Goal: Task Accomplishment & Management: Manage account settings

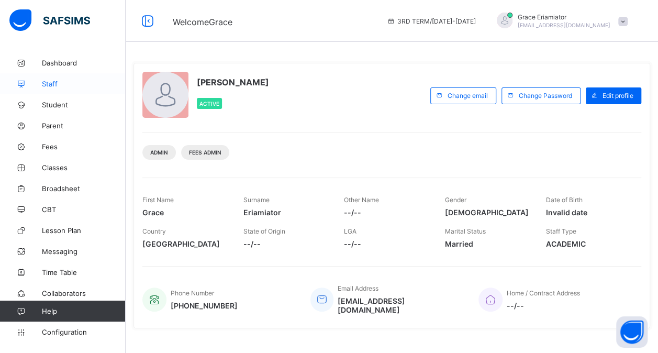
click at [65, 85] on span "Staff" at bounding box center [84, 84] width 84 height 8
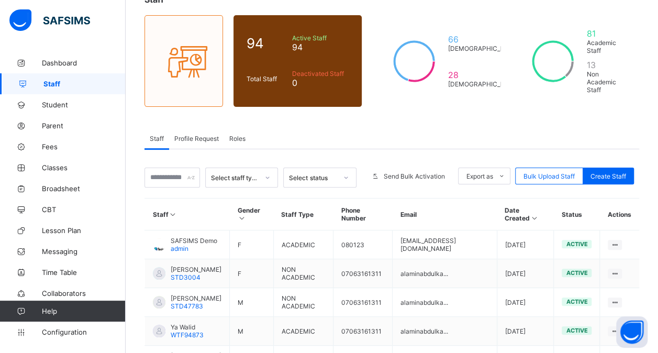
scroll to position [81, 0]
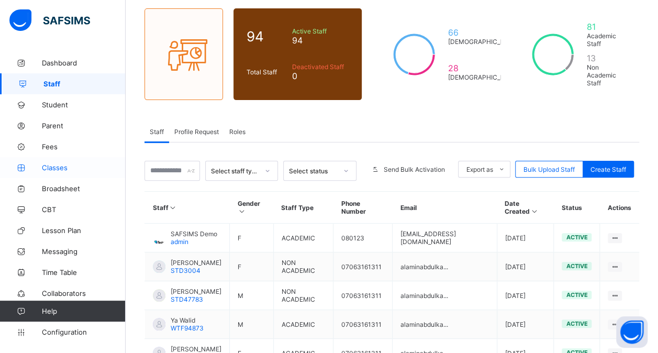
click at [76, 174] on link "Classes" at bounding box center [63, 167] width 126 height 21
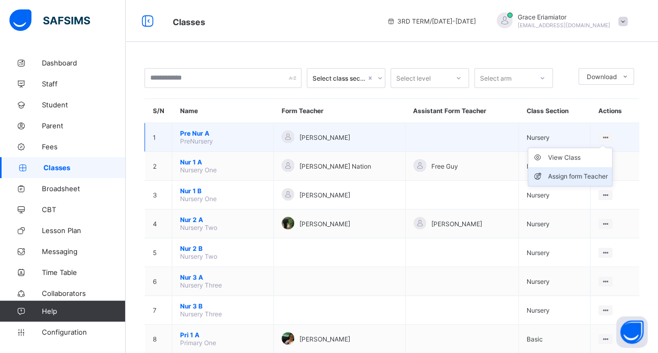
click at [588, 173] on div "Assign form Teacher" at bounding box center [578, 176] width 60 height 10
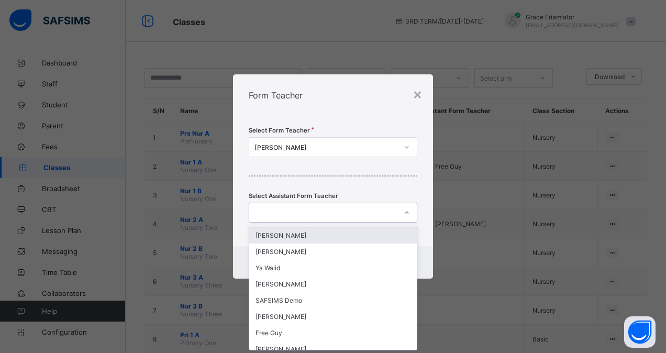
click at [405, 212] on icon at bounding box center [407, 212] width 6 height 10
type input "**"
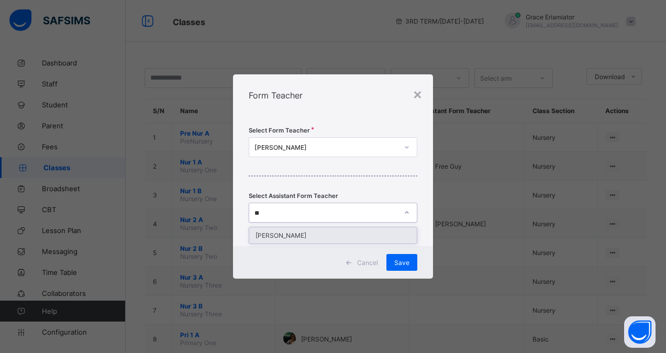
click at [317, 236] on div "[PERSON_NAME]" at bounding box center [332, 235] width 167 height 16
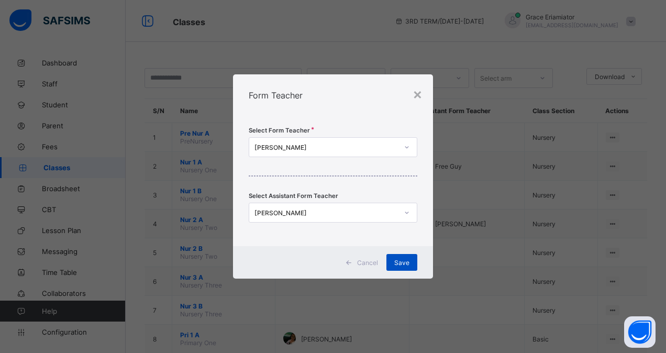
click at [408, 265] on div "Save" at bounding box center [401, 262] width 31 height 17
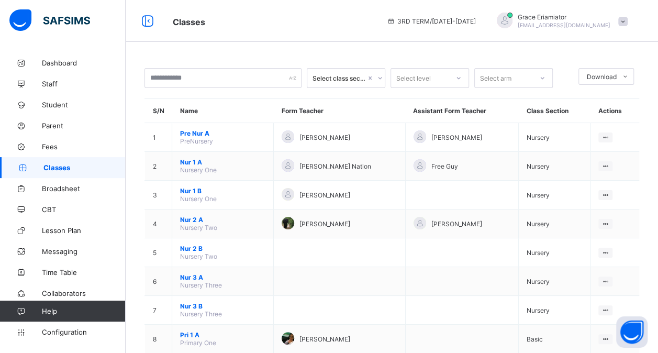
click at [512, 20] on div at bounding box center [505, 21] width 16 height 16
click at [627, 22] on span at bounding box center [622, 21] width 9 height 9
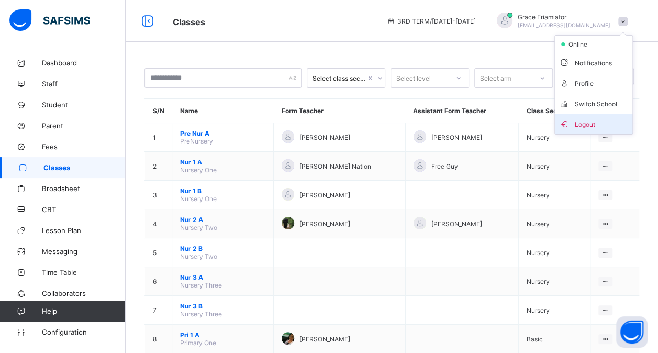
click at [589, 118] on span "Logout" at bounding box center [593, 124] width 69 height 12
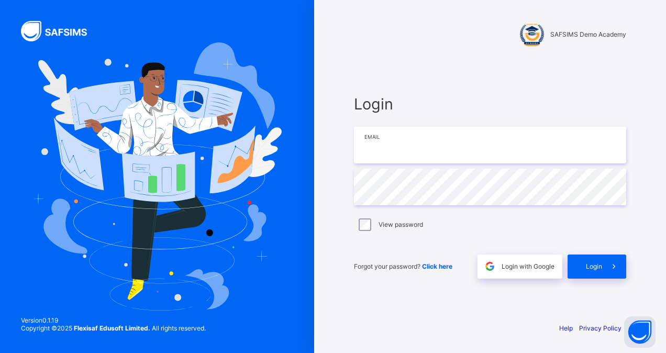
type input "**********"
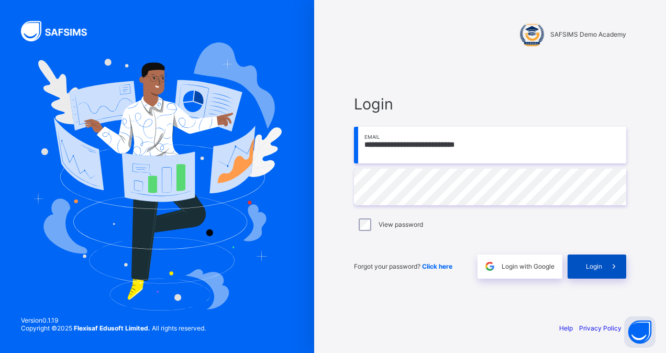
click at [584, 267] on div "Login" at bounding box center [596, 266] width 59 height 24
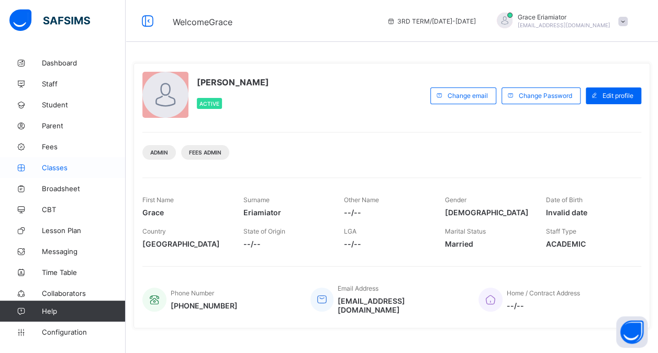
click at [55, 173] on link "Classes" at bounding box center [63, 167] width 126 height 21
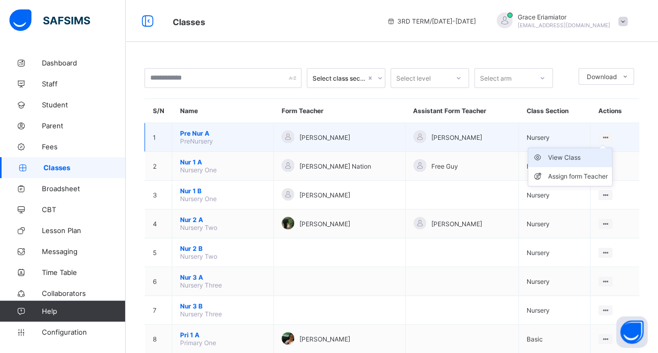
click at [557, 158] on div "View Class" at bounding box center [578, 157] width 60 height 10
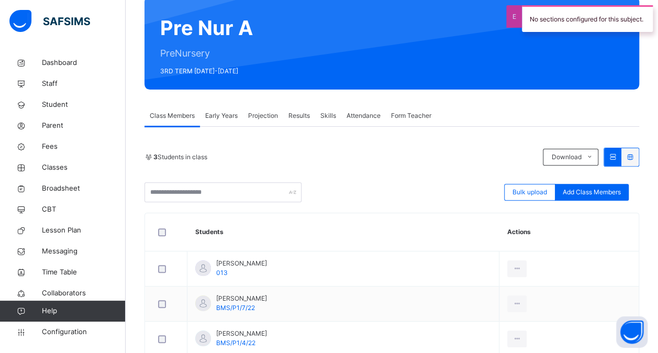
scroll to position [93, 0]
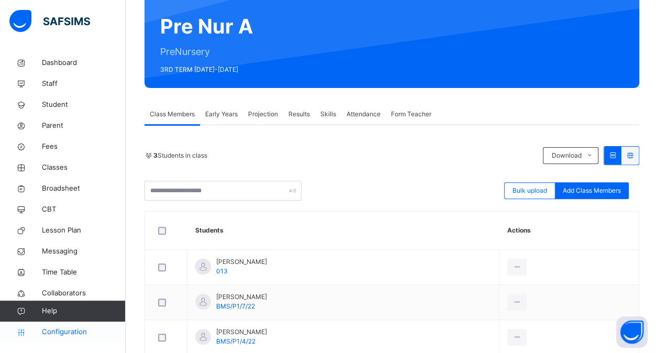
click at [58, 331] on span "Configuration" at bounding box center [83, 332] width 83 height 10
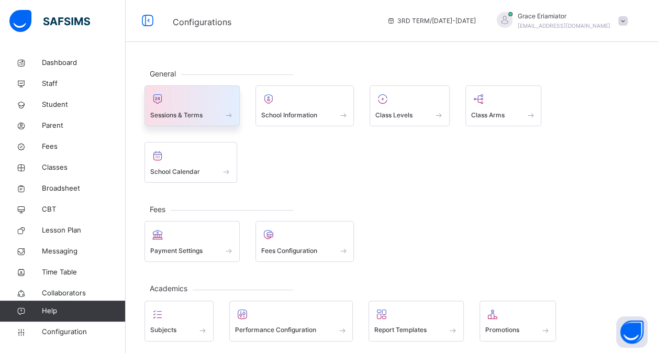
click at [223, 124] on div "Sessions & Terms" at bounding box center [191, 105] width 95 height 41
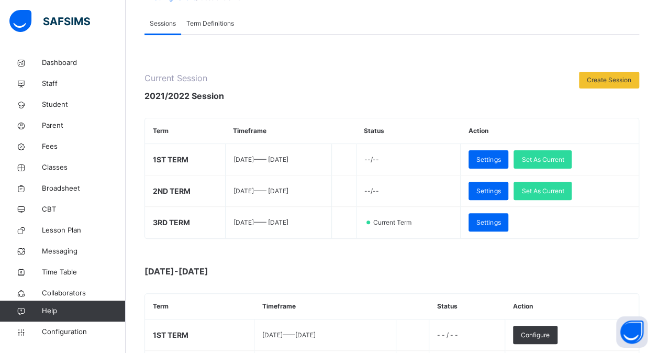
scroll to position [73, 0]
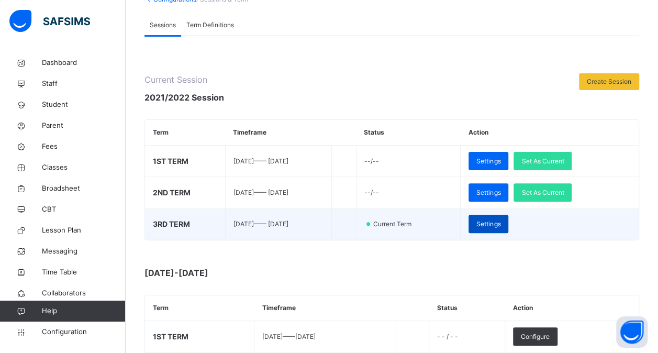
click at [500, 221] on span "Settings" at bounding box center [488, 223] width 24 height 9
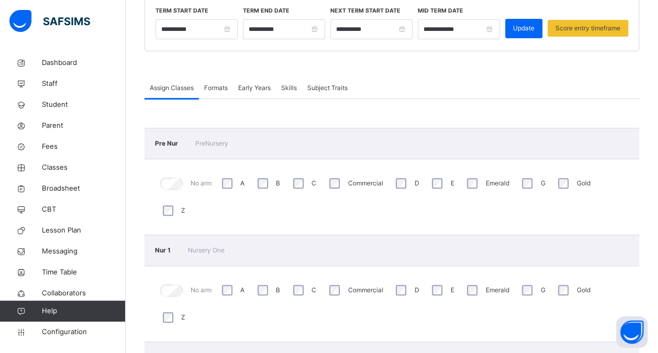
scroll to position [147, 0]
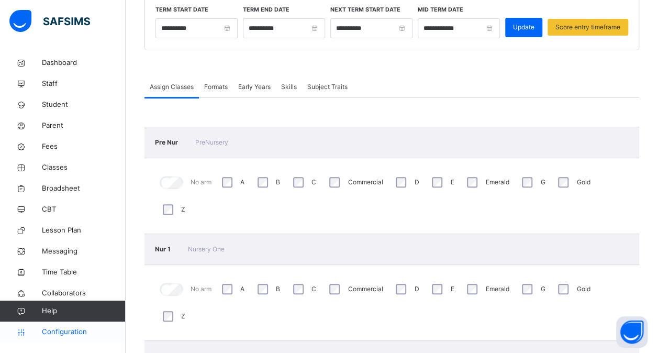
click at [83, 328] on span "Configuration" at bounding box center [83, 332] width 83 height 10
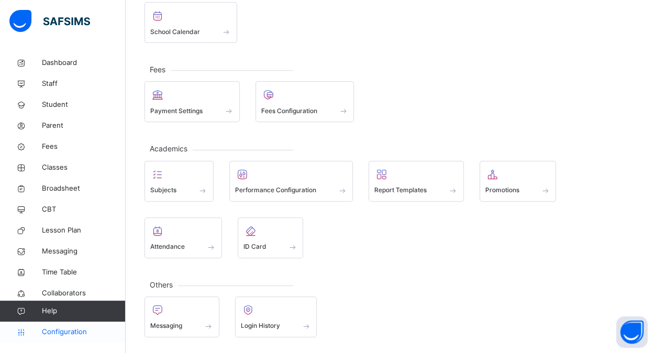
scroll to position [136, 0]
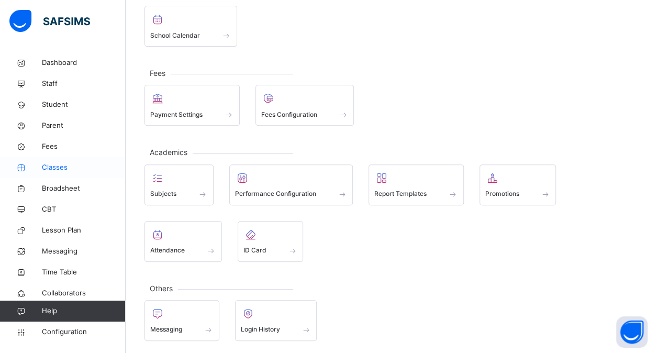
click at [61, 167] on span "Classes" at bounding box center [84, 167] width 84 height 10
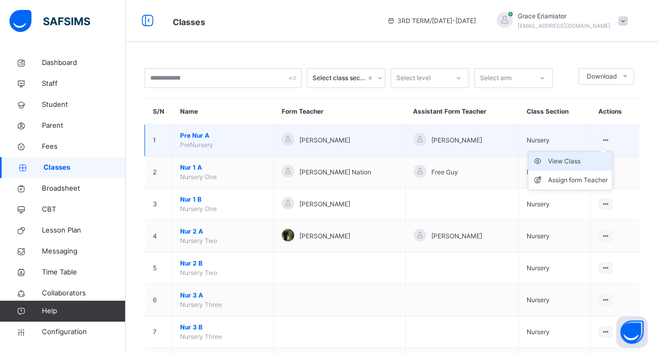
click at [574, 162] on div "View Class" at bounding box center [578, 161] width 60 height 10
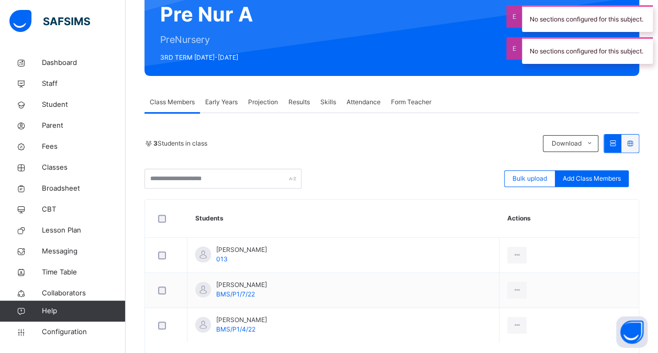
scroll to position [105, 0]
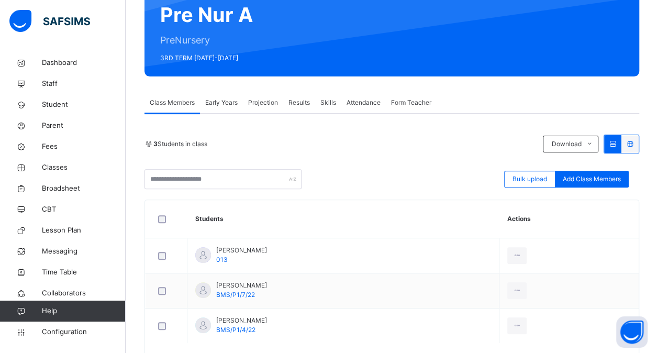
click at [308, 105] on span "Results" at bounding box center [298, 102] width 21 height 9
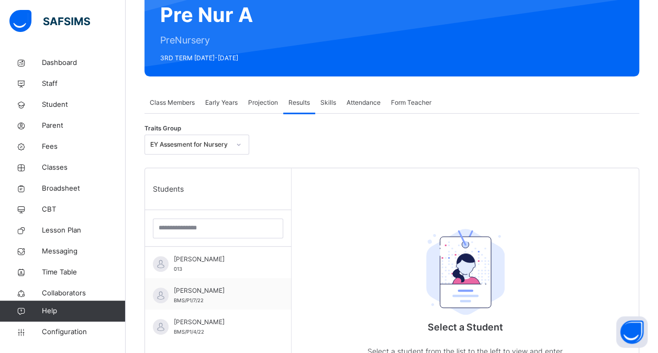
click at [355, 104] on span "Attendance" at bounding box center [363, 102] width 34 height 9
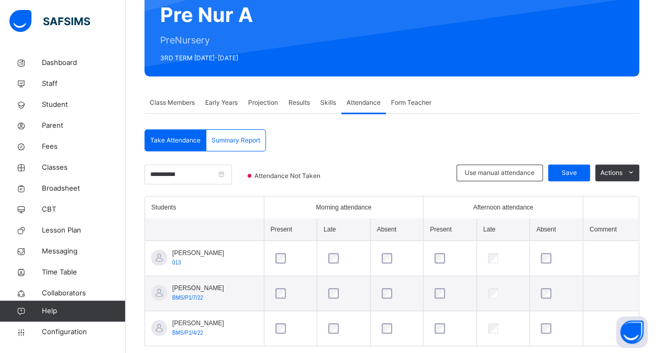
click at [326, 105] on span "Skills" at bounding box center [328, 102] width 16 height 9
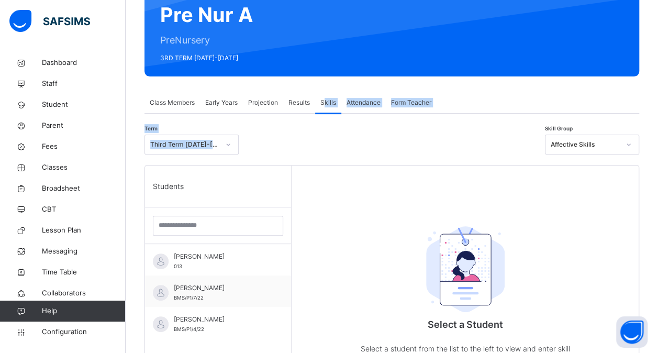
drag, startPoint x: 326, startPoint y: 105, endPoint x: 334, endPoint y: 159, distance: 54.5
click at [334, 159] on div "Class Members Early Years Projection Results Skills Attendance Form Teacher Ski…" at bounding box center [391, 305] width 495 height 427
click at [334, 159] on div "Term Third Term [DATE]-[DATE] Skill Group Affective Skills" at bounding box center [391, 147] width 495 height 36
click at [383, 270] on div "Select a Student Select a student from the list to the left to view and enter s…" at bounding box center [465, 341] width 347 height 353
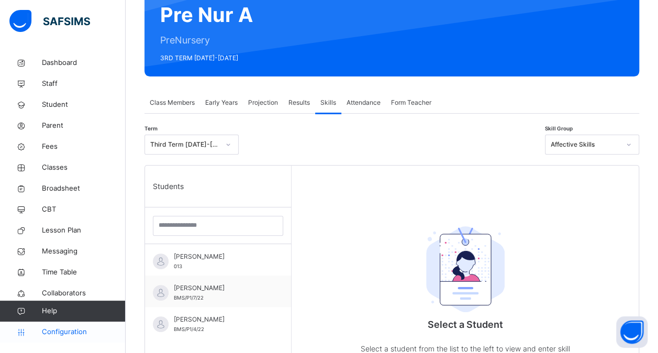
click at [67, 331] on span "Configuration" at bounding box center [83, 332] width 83 height 10
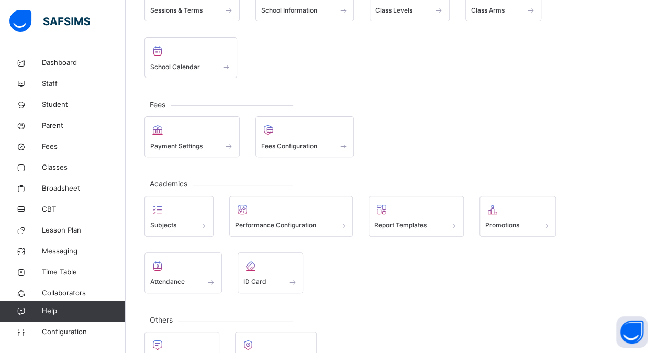
scroll to position [9, 0]
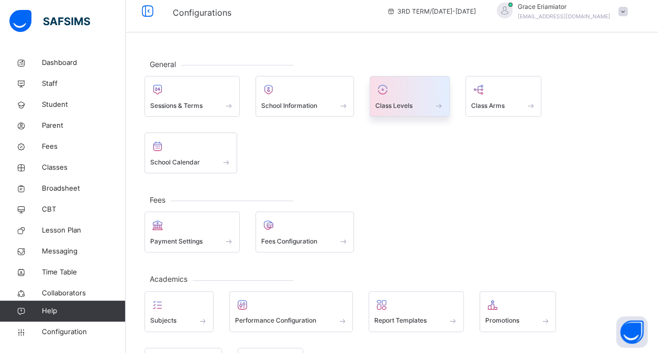
click at [393, 97] on span at bounding box center [409, 98] width 69 height 3
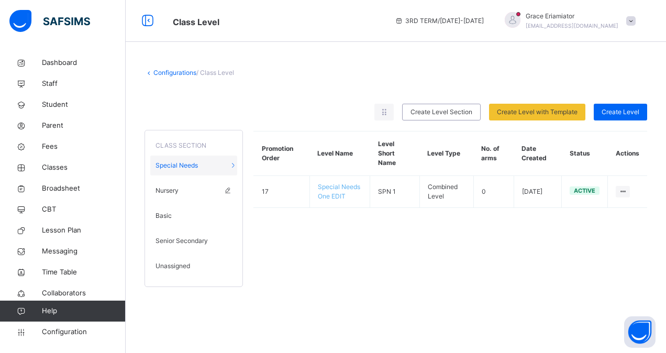
click at [196, 190] on div "Nursery" at bounding box center [193, 191] width 87 height 20
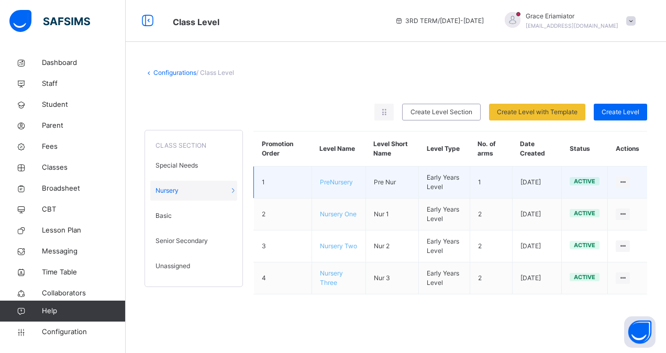
click at [369, 183] on td "Pre Nur" at bounding box center [391, 182] width 53 height 32
click at [332, 184] on span "PreNursery" at bounding box center [336, 182] width 33 height 8
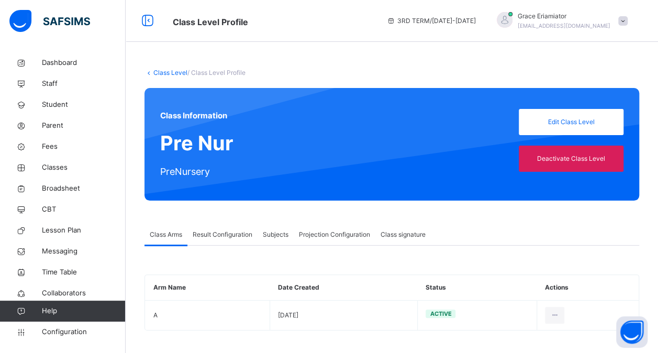
click at [219, 233] on span "Result Configuration" at bounding box center [223, 234] width 60 height 9
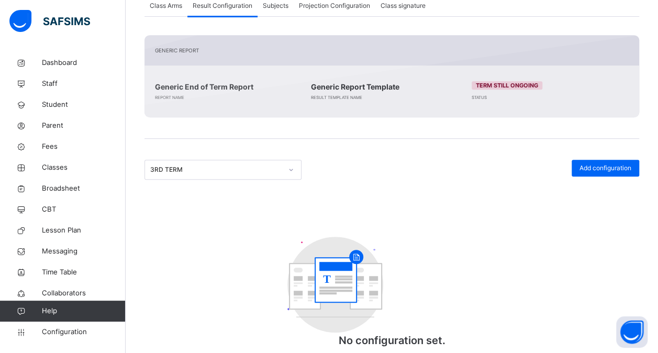
scroll to position [251, 0]
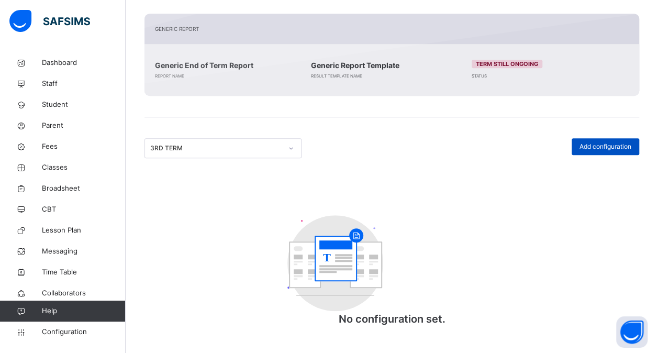
click at [597, 144] on span "Add configuration" at bounding box center [605, 146] width 52 height 9
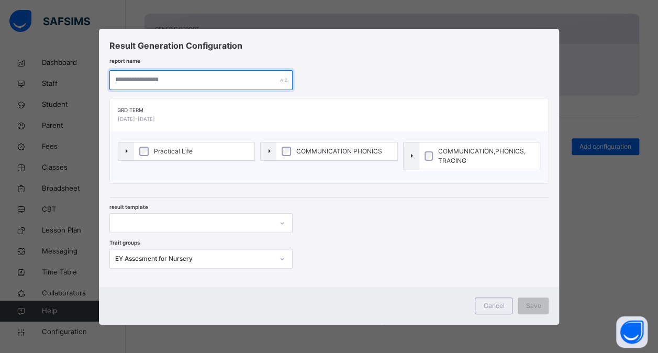
click at [214, 84] on input "text" at bounding box center [200, 80] width 183 height 20
type input "**********"
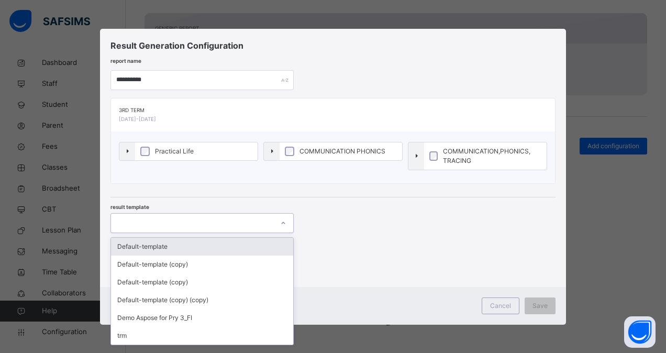
click at [284, 224] on icon at bounding box center [283, 223] width 6 height 10
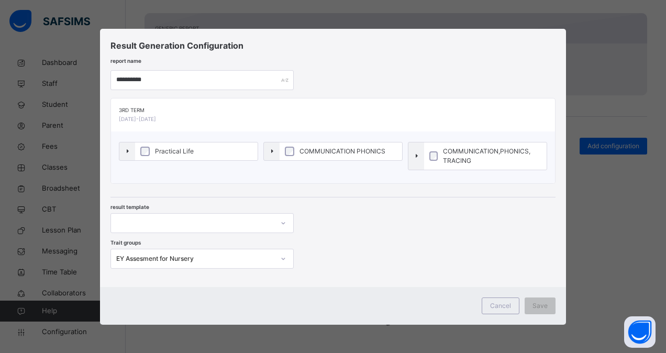
click at [338, 218] on div "result template" at bounding box center [332, 215] width 445 height 36
click at [499, 308] on span "Cancel" at bounding box center [500, 305] width 21 height 9
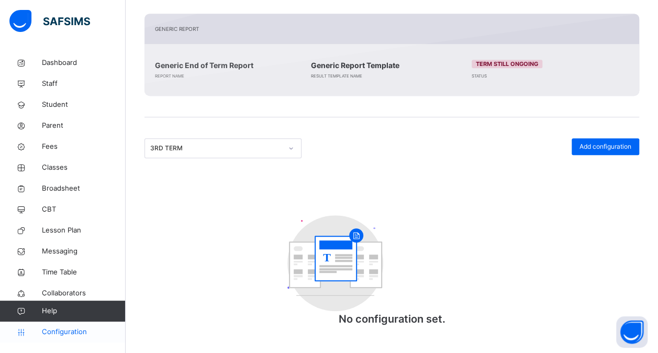
click at [55, 333] on span "Configuration" at bounding box center [83, 332] width 83 height 10
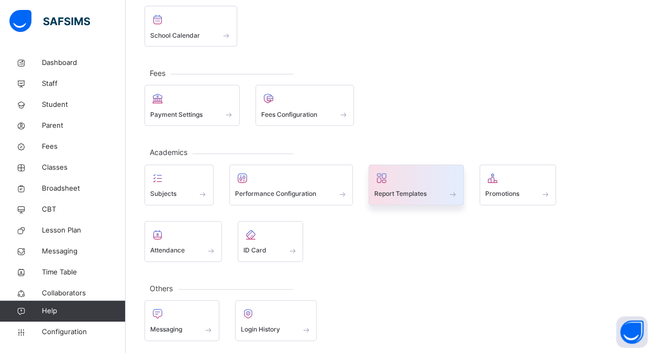
click at [444, 186] on span at bounding box center [416, 187] width 84 height 3
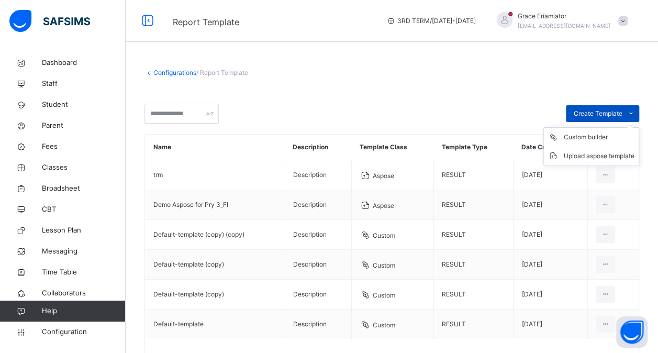
click at [622, 112] on span "Create Template" at bounding box center [598, 113] width 49 height 9
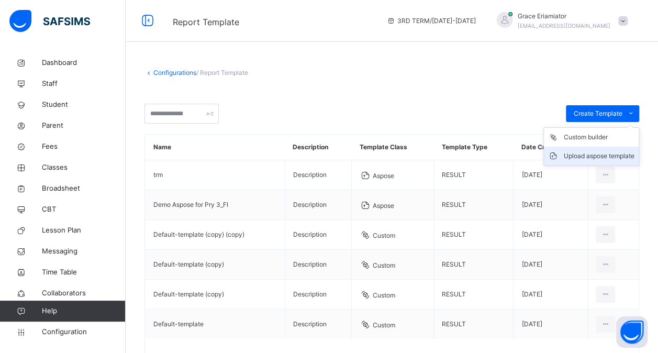
click at [606, 153] on div "Upload aspose template" at bounding box center [599, 156] width 71 height 10
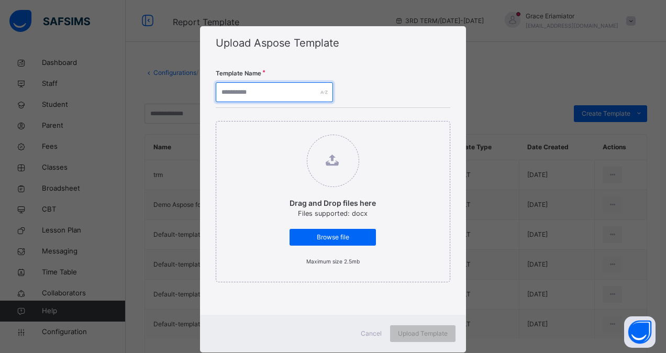
click at [280, 96] on input "text" at bounding box center [274, 92] width 117 height 20
type input "*"
type input "**********"
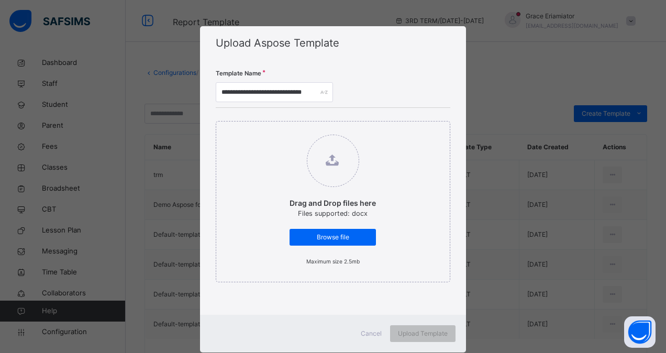
click at [250, 144] on div "Drag and Drop files here Files supported: docx Browse file Maximum size 2.5mb" at bounding box center [333, 201] width 235 height 161
click at [334, 238] on span "Browse file" at bounding box center [332, 236] width 71 height 9
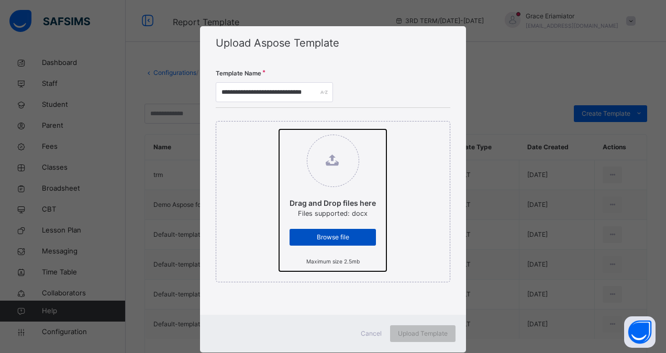
click at [279, 129] on input "Drag and Drop files here Files supported: docx Browse file Maximum size 2.5mb" at bounding box center [279, 129] width 0 height 0
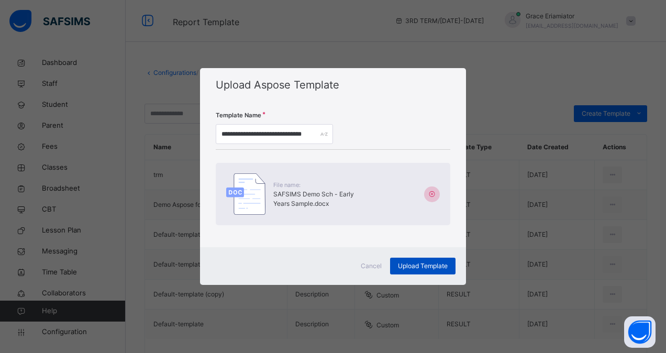
click at [425, 265] on span "Upload Template" at bounding box center [423, 265] width 50 height 9
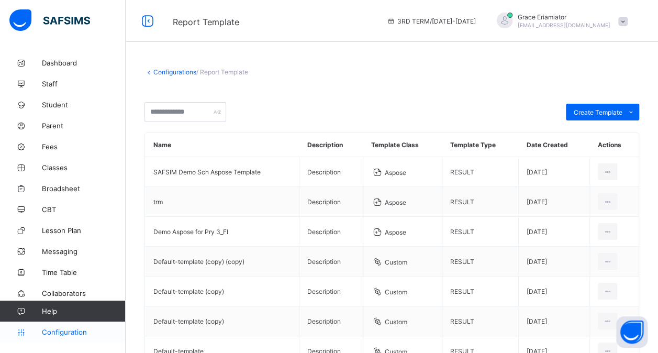
click at [60, 333] on span "Configuration" at bounding box center [83, 332] width 83 height 8
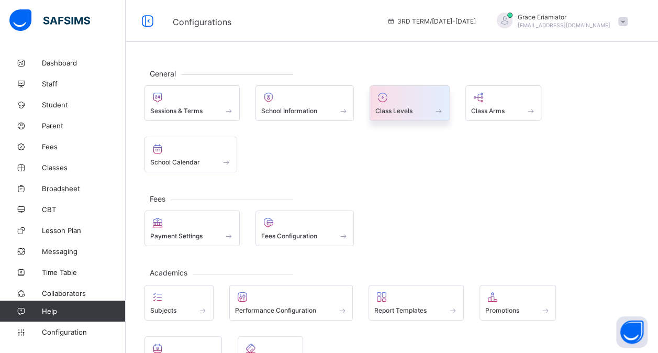
click at [402, 111] on span "Class Levels" at bounding box center [393, 111] width 37 height 8
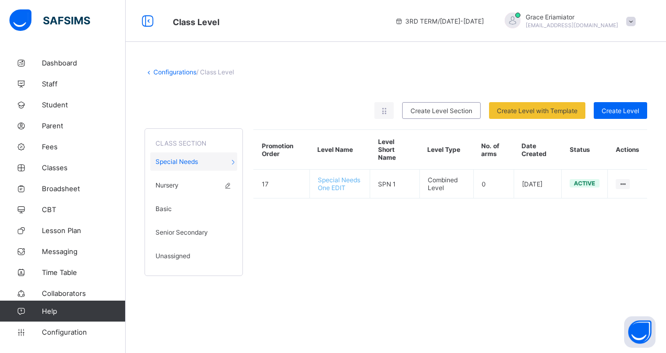
click at [201, 187] on div "Nursery" at bounding box center [193, 185] width 87 height 18
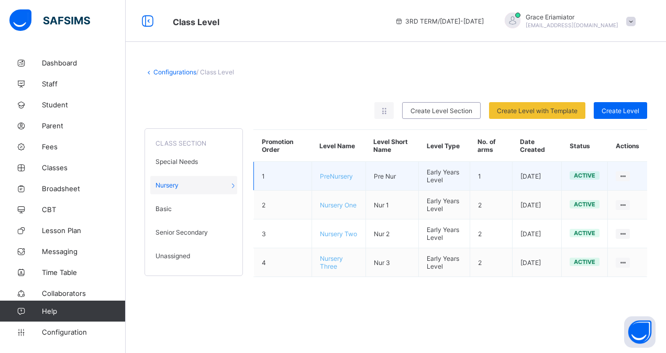
click at [495, 175] on td "1" at bounding box center [490, 176] width 42 height 29
click at [346, 179] on td "PreNursery" at bounding box center [338, 176] width 54 height 29
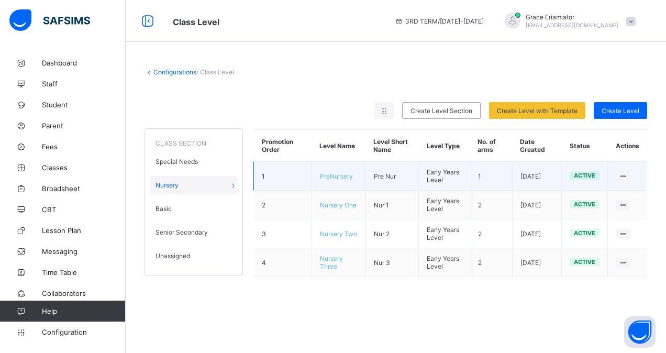
drag, startPoint x: 346, startPoint y: 179, endPoint x: 299, endPoint y: 178, distance: 47.1
click at [299, 178] on td "1" at bounding box center [283, 176] width 58 height 29
click at [298, 172] on td "1" at bounding box center [283, 176] width 58 height 29
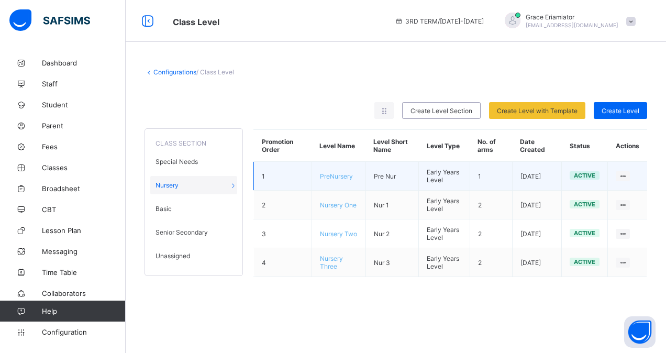
click at [371, 175] on td "Pre Nur" at bounding box center [391, 176] width 53 height 29
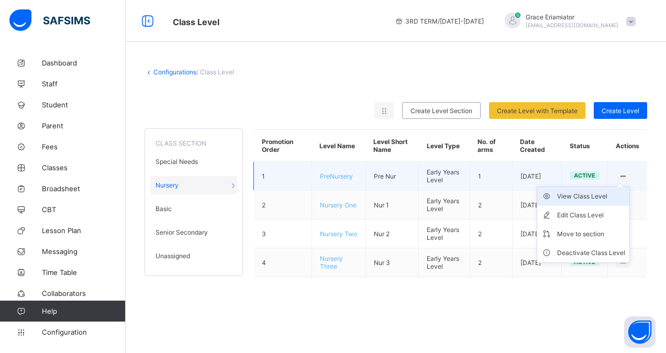
click at [575, 193] on div "View Class Level" at bounding box center [591, 196] width 68 height 10
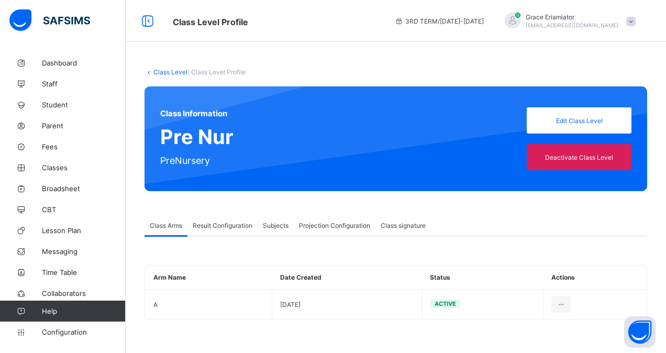
click at [225, 226] on span "Result Configuration" at bounding box center [223, 225] width 60 height 8
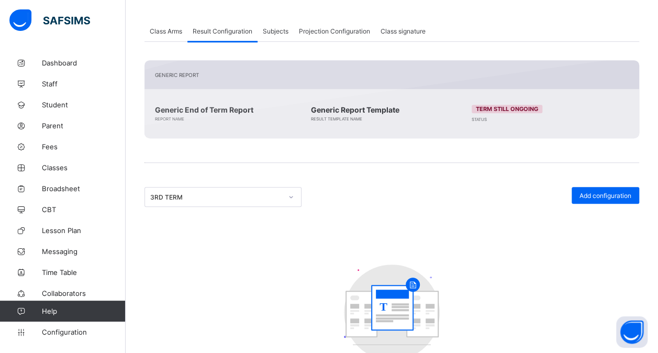
scroll to position [195, 0]
click at [604, 194] on span "Add configuration" at bounding box center [605, 195] width 52 height 8
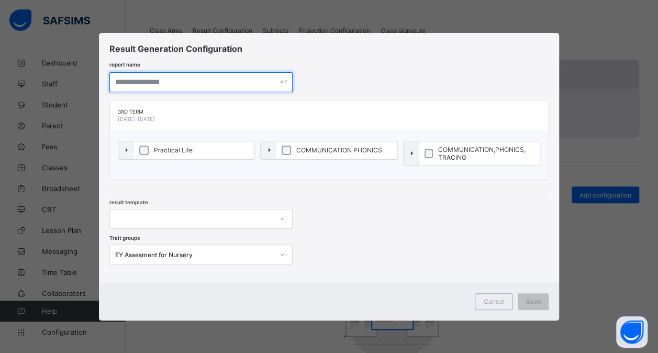
click at [227, 86] on input "text" at bounding box center [200, 82] width 183 height 20
type input "**********"
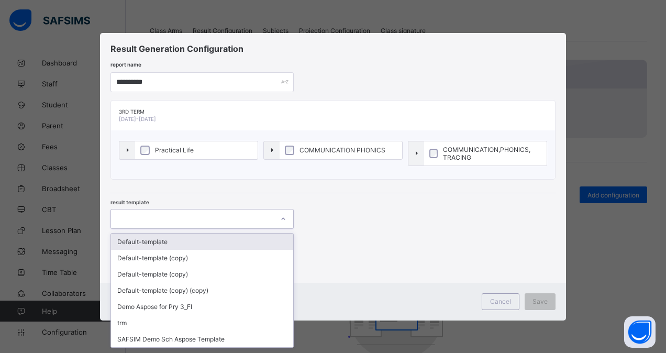
click at [185, 216] on div at bounding box center [192, 218] width 162 height 15
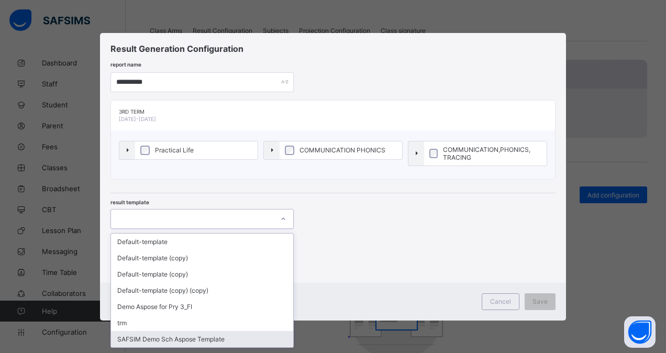
click at [193, 336] on div "SAFSIM Demo Sch Aspose Template" at bounding box center [202, 339] width 182 height 16
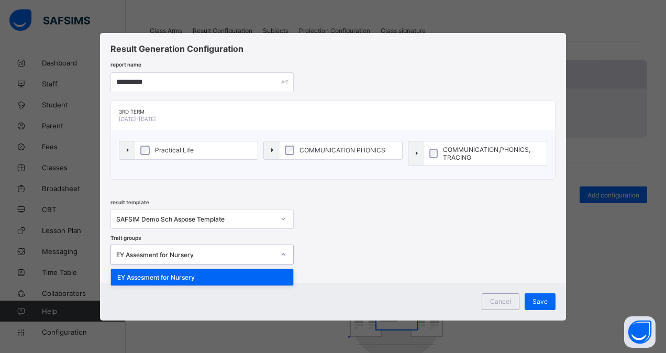
click at [282, 254] on icon at bounding box center [283, 254] width 6 height 10
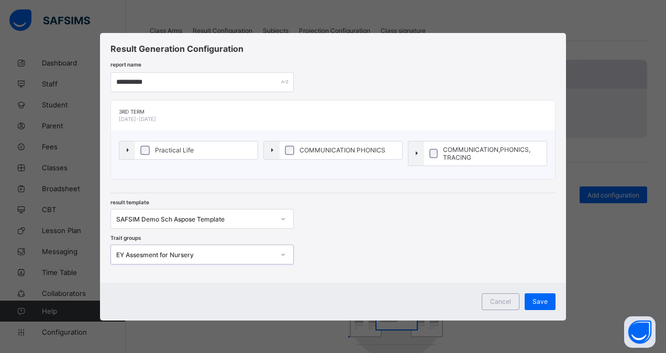
click at [282, 250] on icon at bounding box center [283, 254] width 6 height 10
click at [496, 301] on span "Cancel" at bounding box center [500, 301] width 21 height 8
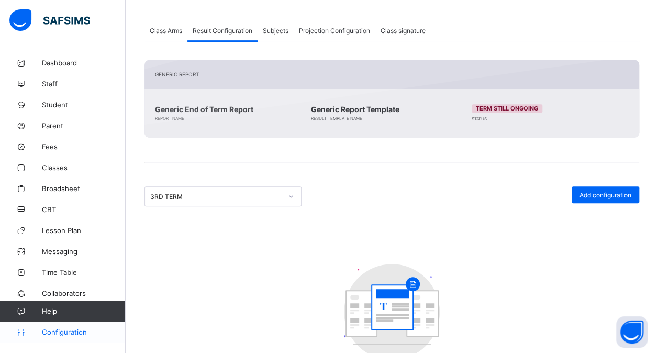
click at [67, 332] on span "Configuration" at bounding box center [83, 332] width 83 height 8
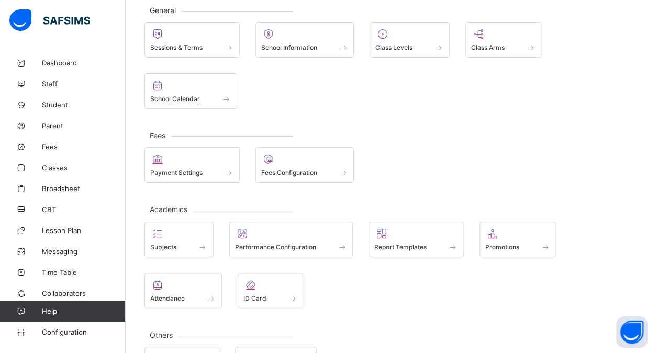
scroll to position [82, 0]
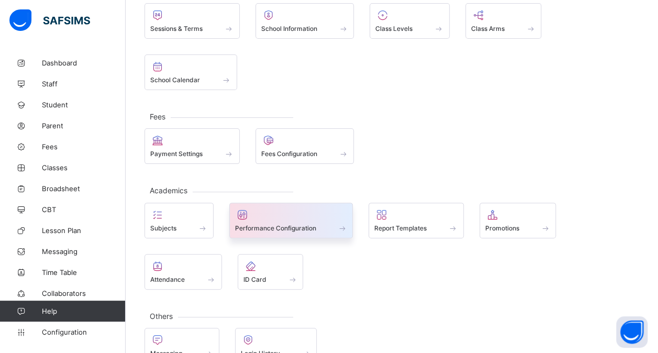
click at [285, 208] on div at bounding box center [291, 214] width 113 height 13
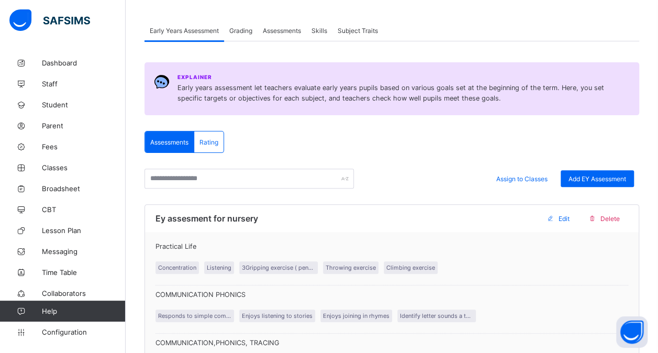
click at [287, 36] on div "Assessments" at bounding box center [281, 30] width 49 height 21
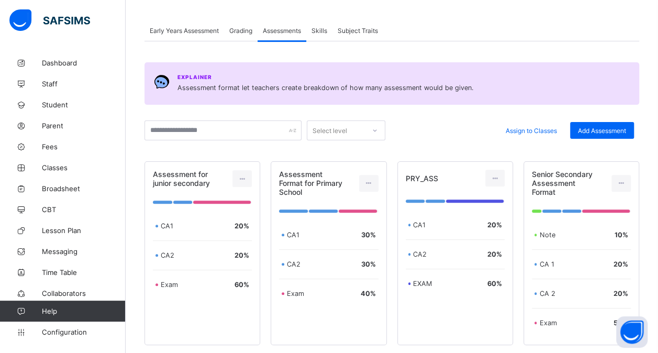
click at [245, 36] on div "Grading" at bounding box center [240, 30] width 33 height 21
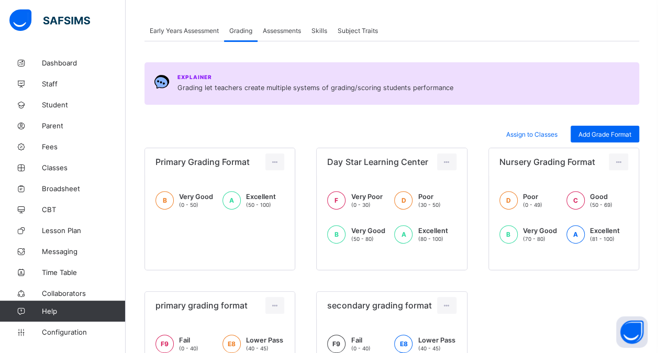
click at [201, 30] on span "Early Years Assessment" at bounding box center [184, 31] width 69 height 8
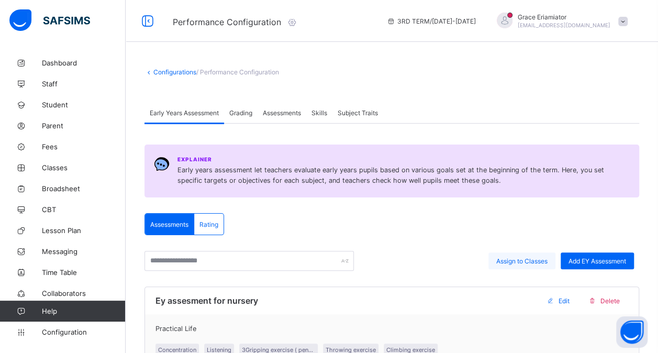
click at [525, 260] on span "Assign to Classes" at bounding box center [521, 261] width 51 height 8
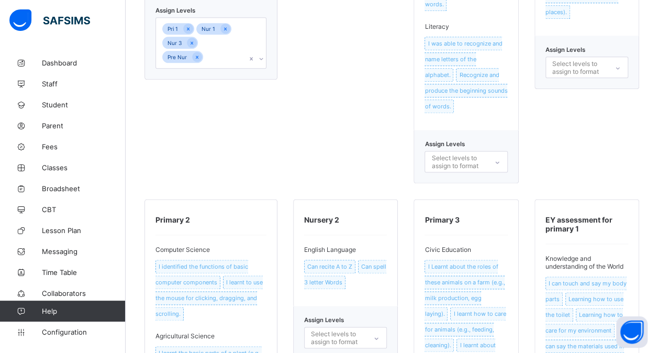
scroll to position [588, 0]
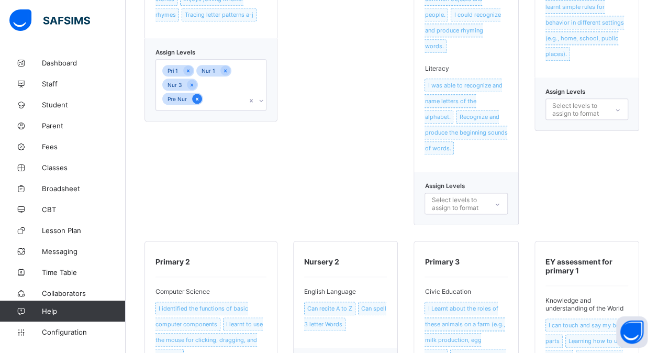
click at [197, 96] on icon at bounding box center [197, 98] width 6 height 7
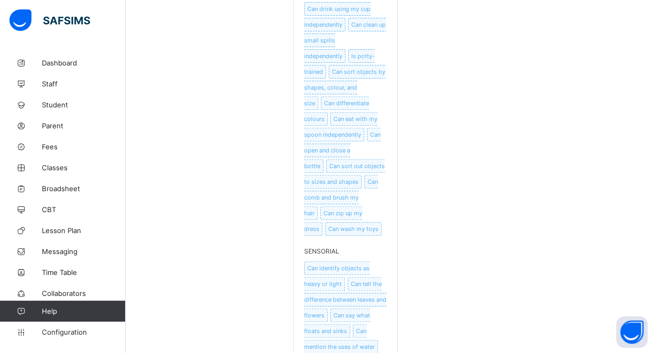
scroll to position [2231, 0]
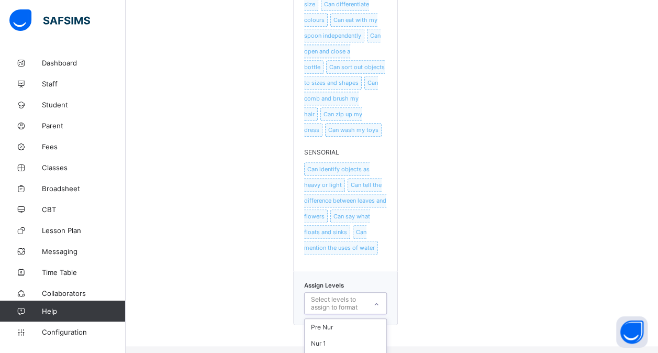
click at [378, 311] on div "option Pri 3 focused, 6 of 8. 8 results available. Use Up and Down to choose op…" at bounding box center [345, 302] width 83 height 21
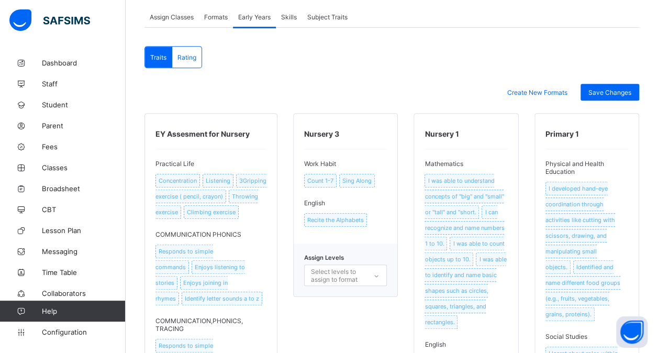
scroll to position [0, 0]
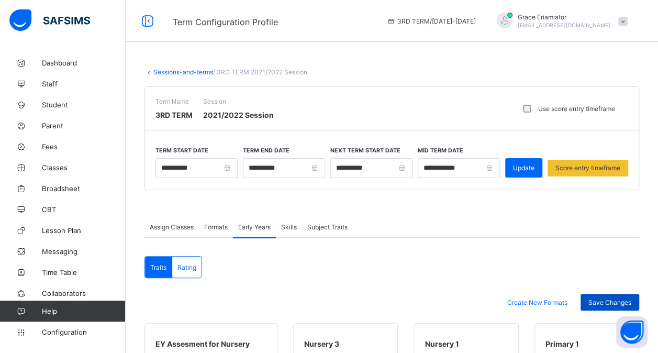
click at [606, 300] on span "Save Changes" at bounding box center [609, 302] width 43 height 8
click at [65, 331] on span "Configuration" at bounding box center [83, 332] width 83 height 8
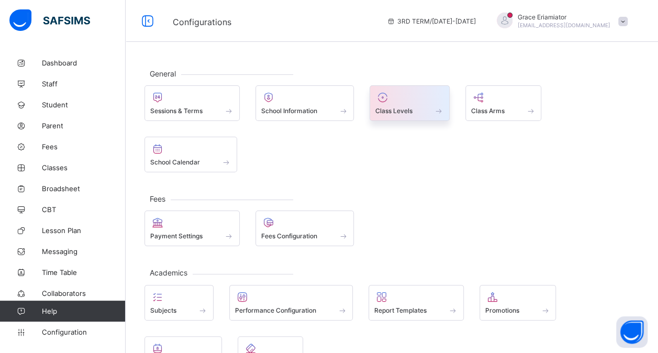
click at [411, 112] on span "Class Levels" at bounding box center [393, 111] width 37 height 8
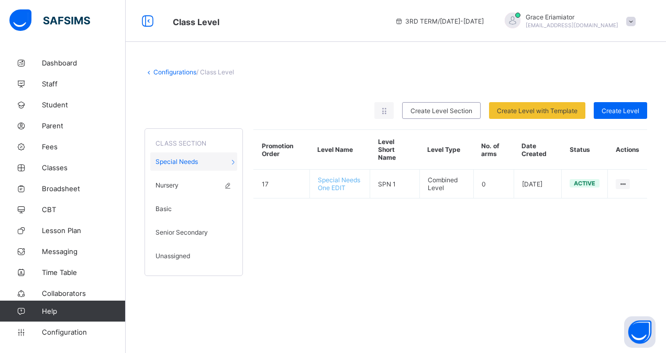
click at [182, 186] on div "Nursery" at bounding box center [193, 185] width 87 height 18
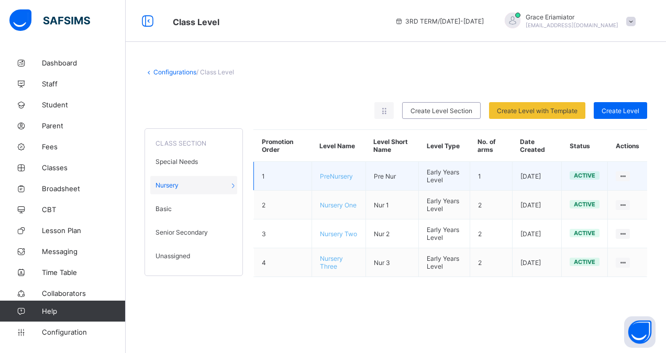
click at [348, 178] on td "PreNursery" at bounding box center [338, 176] width 54 height 29
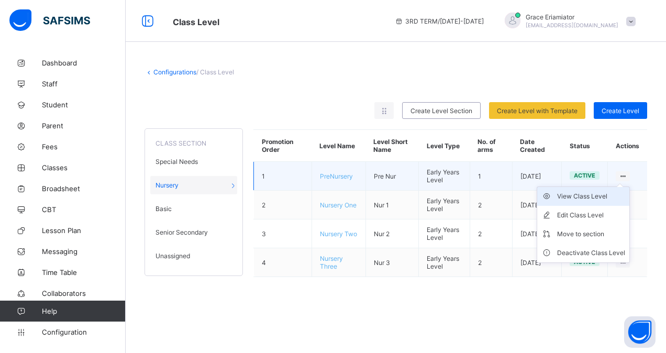
click at [567, 194] on div "View Class Level" at bounding box center [591, 196] width 68 height 10
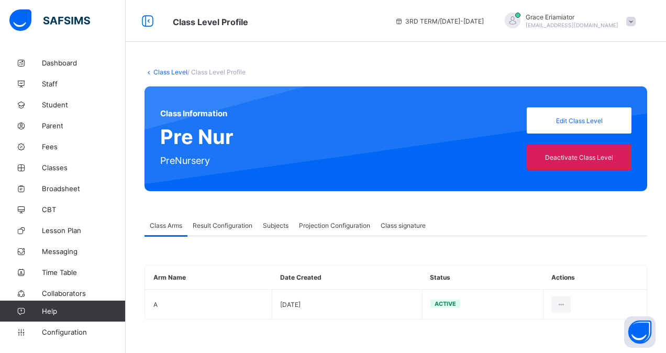
click at [237, 228] on span "Result Configuration" at bounding box center [223, 225] width 60 height 8
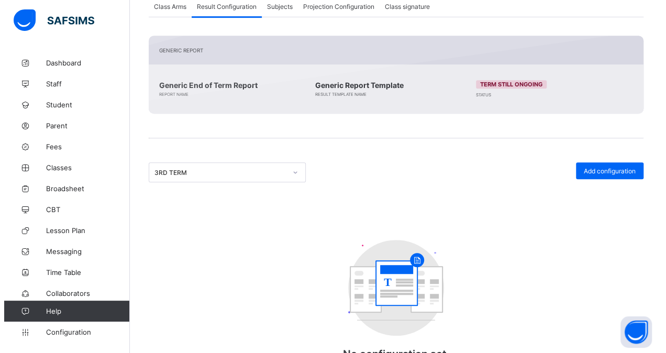
scroll to position [232, 0]
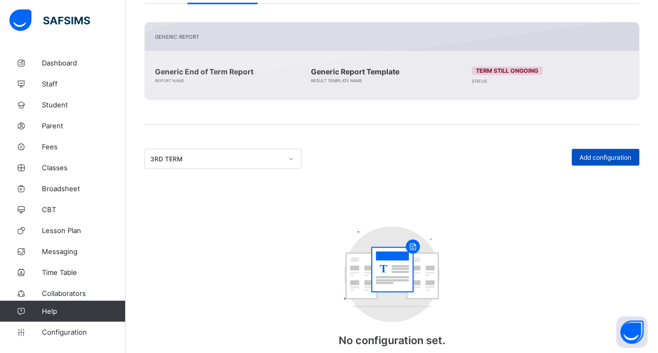
click at [610, 163] on div "Add configuration" at bounding box center [605, 157] width 68 height 17
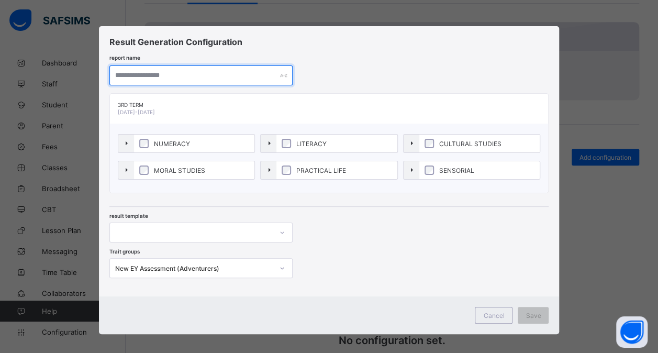
click at [181, 76] on input "text" at bounding box center [200, 75] width 183 height 20
type input "**********"
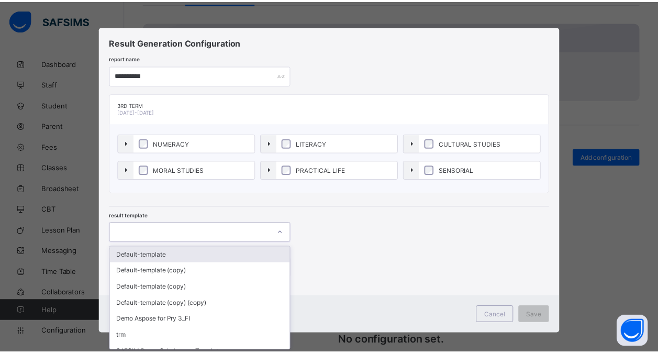
scroll to position [5, 0]
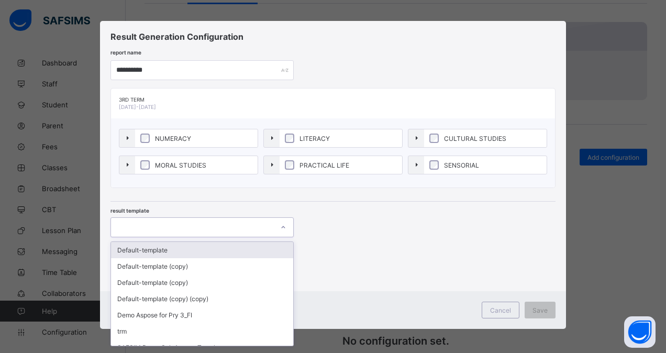
click at [277, 229] on div at bounding box center [283, 227] width 18 height 17
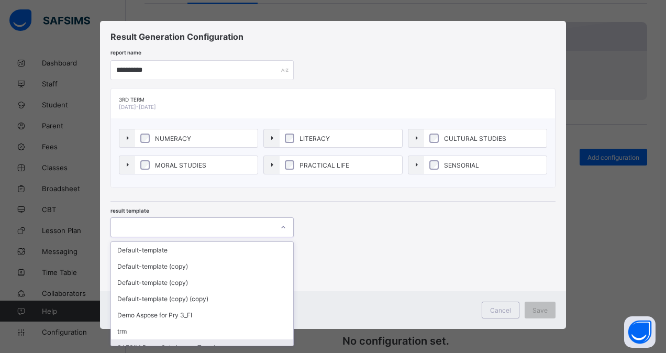
click at [210, 340] on div "SAFSIM Demo Sch Aspose Template" at bounding box center [202, 347] width 182 height 16
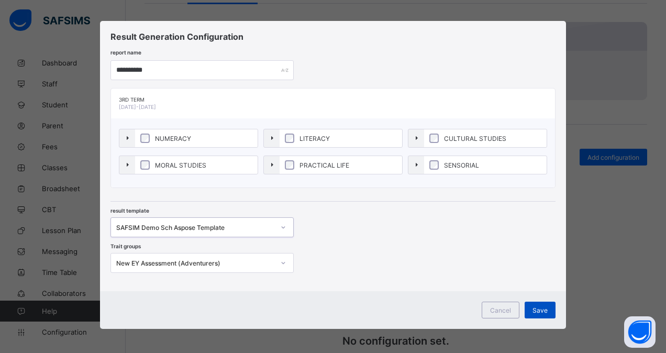
click at [539, 306] on span "Save" at bounding box center [539, 310] width 15 height 8
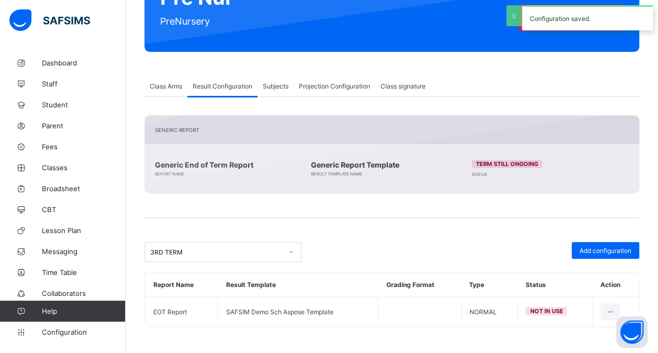
scroll to position [136, 0]
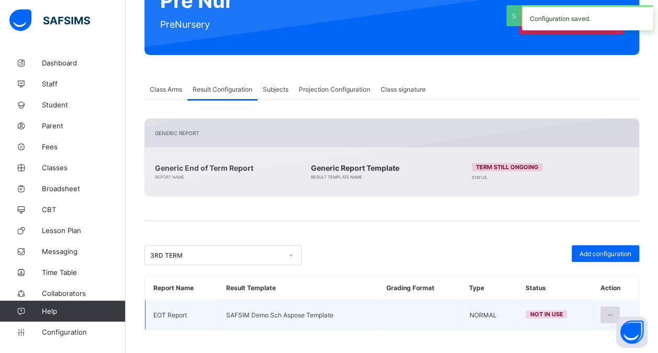
click at [608, 310] on div at bounding box center [609, 314] width 19 height 17
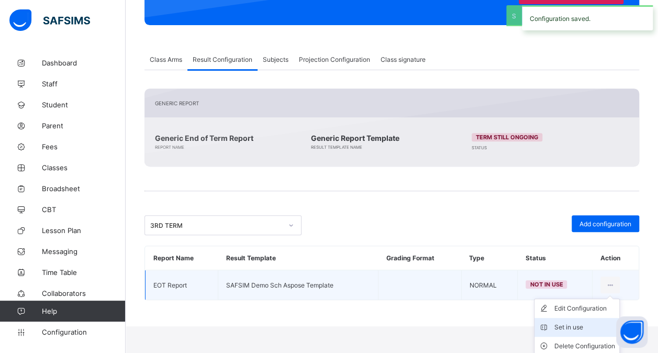
click at [579, 322] on div "Set in use" at bounding box center [584, 327] width 61 height 10
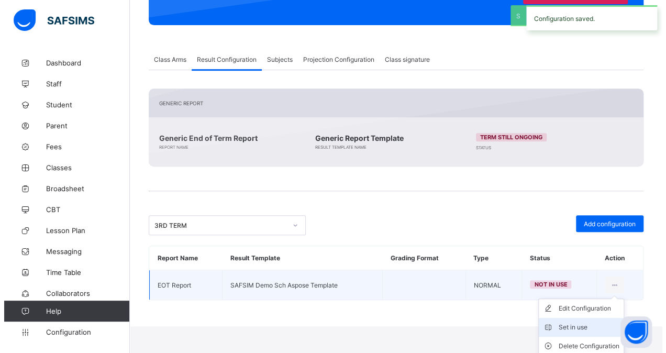
scroll to position [136, 0]
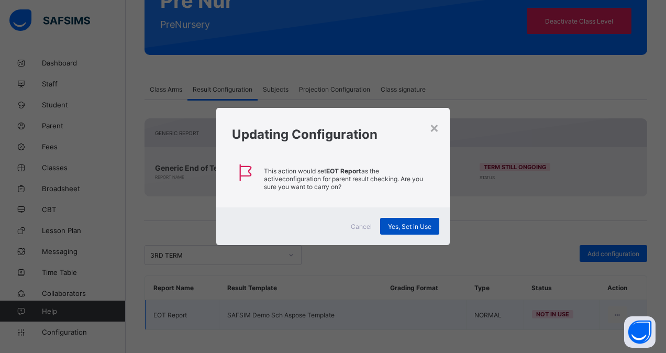
click at [420, 223] on span "Yes, Set in Use" at bounding box center [409, 226] width 43 height 8
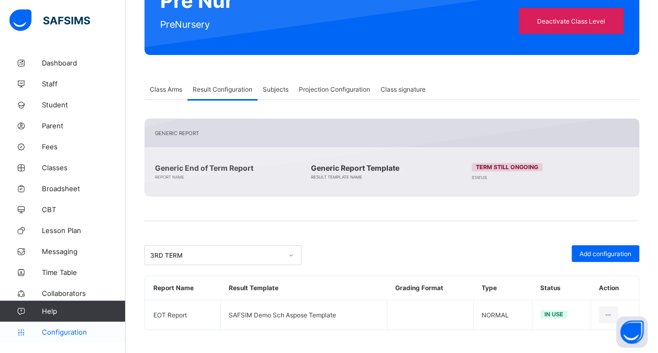
click at [55, 333] on span "Configuration" at bounding box center [83, 332] width 83 height 8
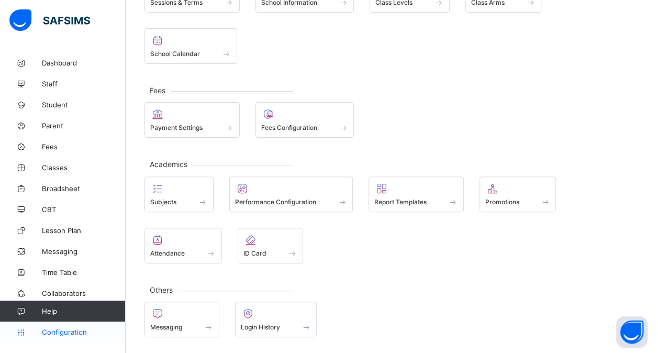
scroll to position [104, 0]
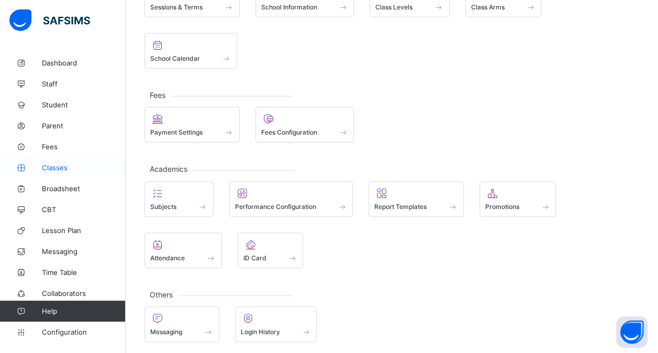
click at [53, 166] on span "Classes" at bounding box center [84, 167] width 84 height 8
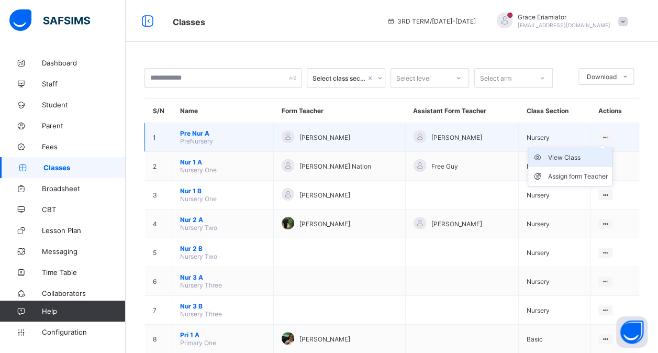
click at [579, 156] on div "View Class" at bounding box center [578, 157] width 60 height 10
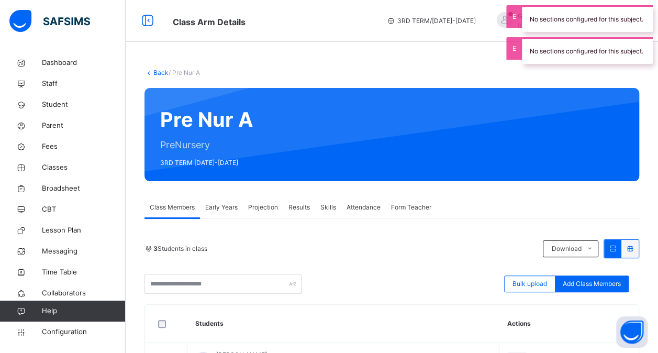
scroll to position [100, 0]
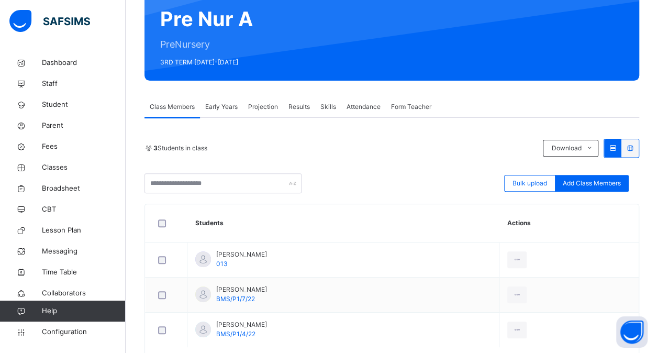
click at [304, 113] on div "Results" at bounding box center [299, 106] width 32 height 21
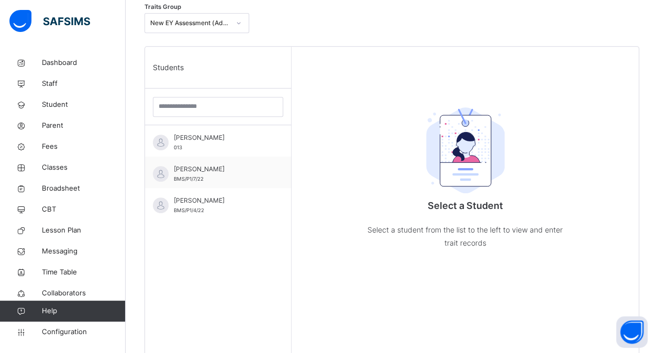
scroll to position [227, 0]
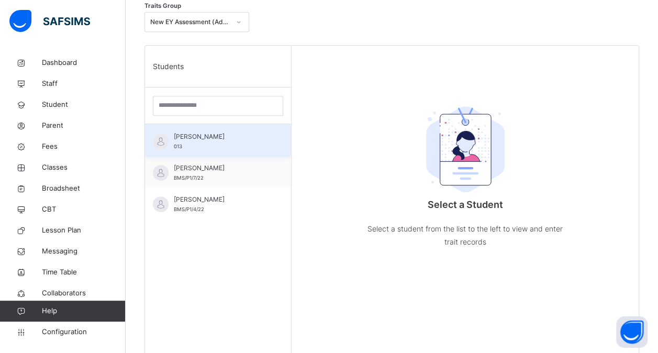
click at [238, 148] on div "Joshphine Bulus Ibrahim 013" at bounding box center [221, 141] width 94 height 19
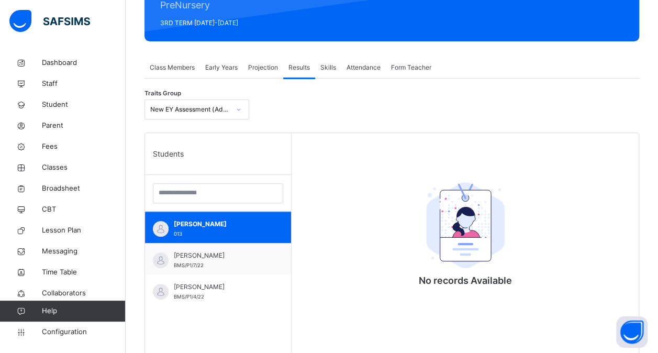
scroll to position [139, 0]
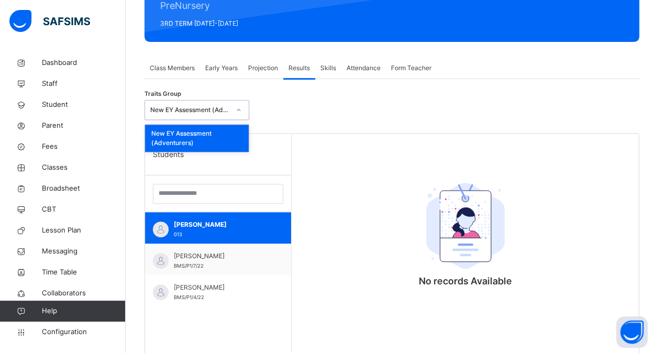
click at [241, 111] on icon at bounding box center [239, 110] width 6 height 10
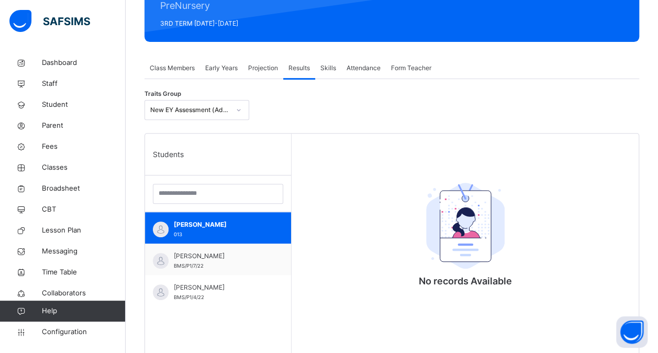
click at [333, 71] on span "Skills" at bounding box center [328, 67] width 16 height 9
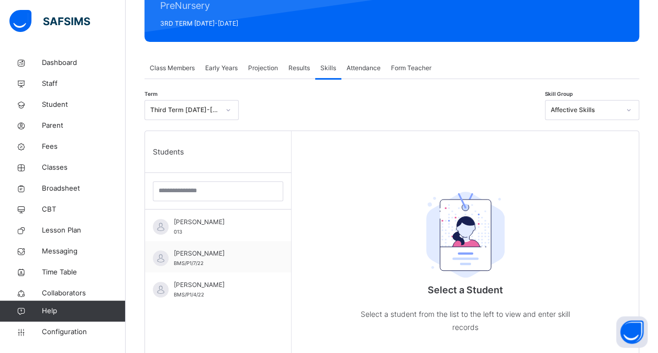
click at [366, 71] on span "Attendance" at bounding box center [363, 67] width 34 height 9
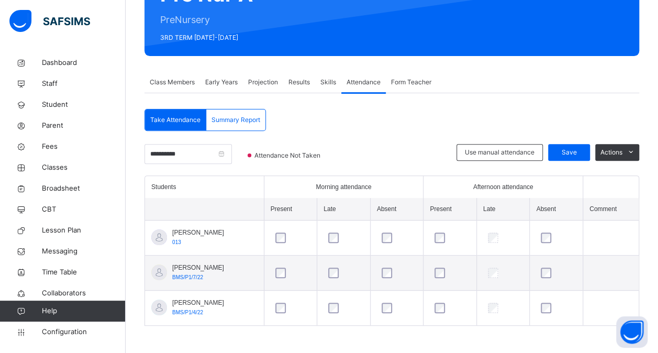
click at [224, 81] on span "Early Years" at bounding box center [221, 81] width 32 height 9
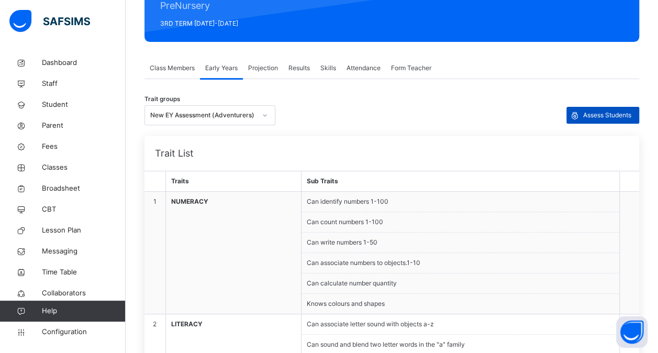
click at [614, 115] on span "Assess Students" at bounding box center [607, 114] width 48 height 9
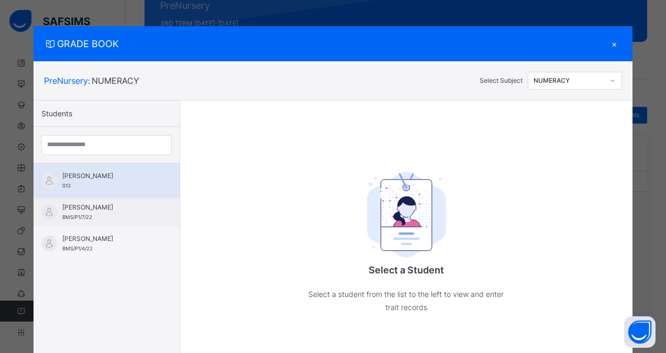
click at [120, 179] on span "[PERSON_NAME]" at bounding box center [109, 175] width 94 height 9
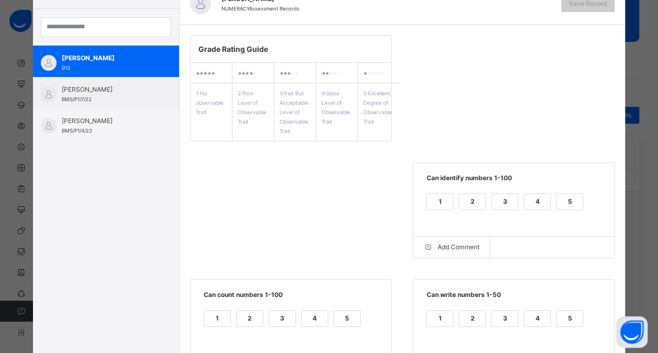
scroll to position [119, 0]
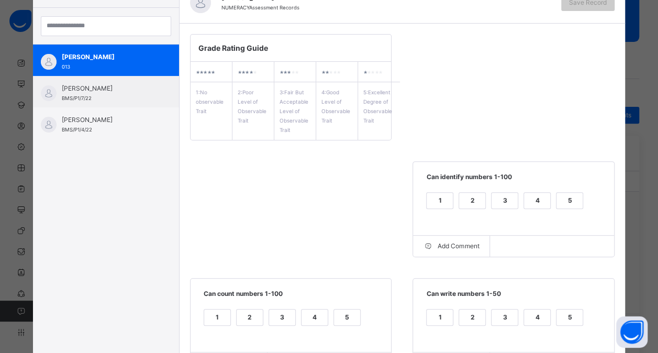
click at [532, 197] on div "4" at bounding box center [537, 201] width 26 height 16
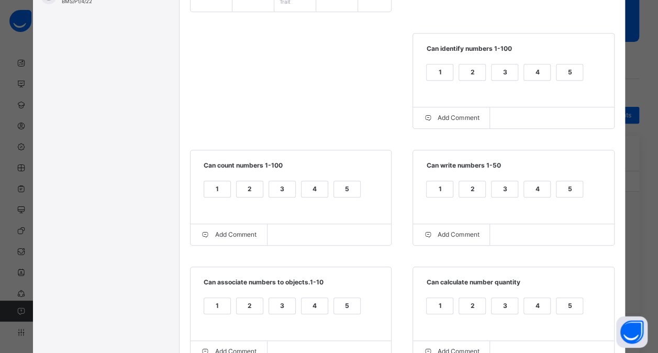
scroll to position [248, 0]
click at [302, 189] on div "4" at bounding box center [314, 189] width 26 height 16
click at [531, 188] on div "4" at bounding box center [537, 189] width 26 height 16
click at [563, 66] on div "5" at bounding box center [569, 72] width 26 height 16
click at [559, 184] on div "5" at bounding box center [569, 189] width 26 height 16
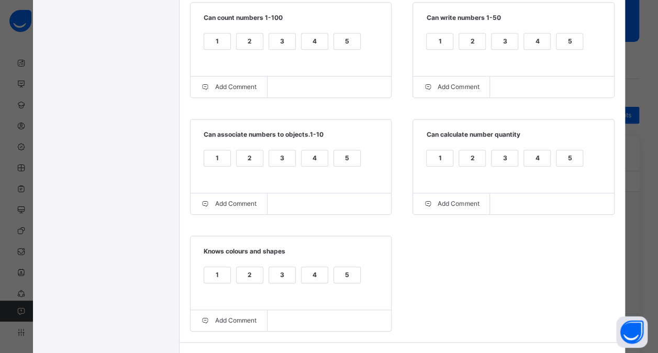
scroll to position [395, 0]
click at [310, 158] on div "4" at bounding box center [314, 158] width 26 height 16
click at [562, 161] on div "5" at bounding box center [569, 158] width 26 height 16
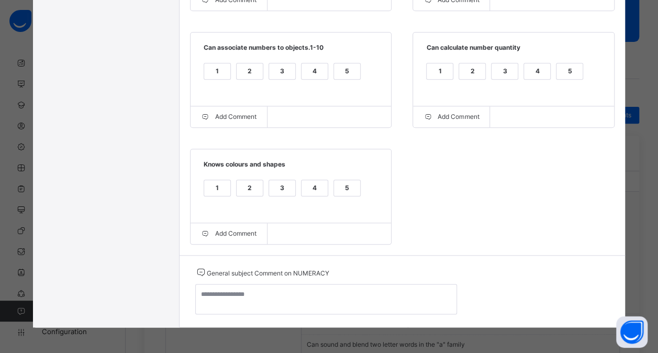
click at [277, 194] on div "3" at bounding box center [282, 188] width 26 height 16
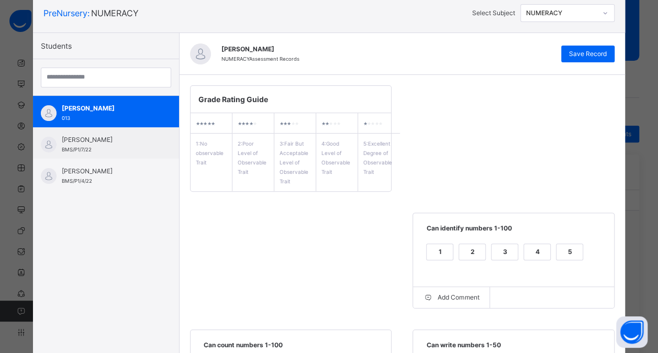
scroll to position [67, 0]
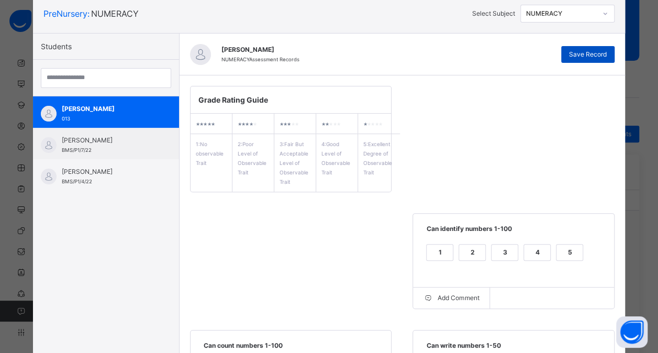
click at [578, 57] on span "Save Record" at bounding box center [588, 54] width 38 height 9
click at [607, 14] on icon at bounding box center [605, 13] width 6 height 10
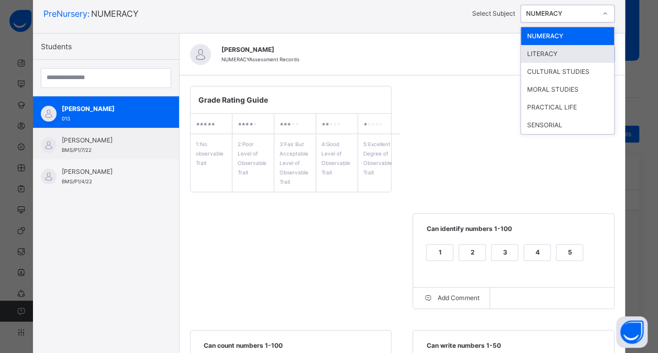
click at [559, 58] on div "LITERACY" at bounding box center [567, 54] width 93 height 18
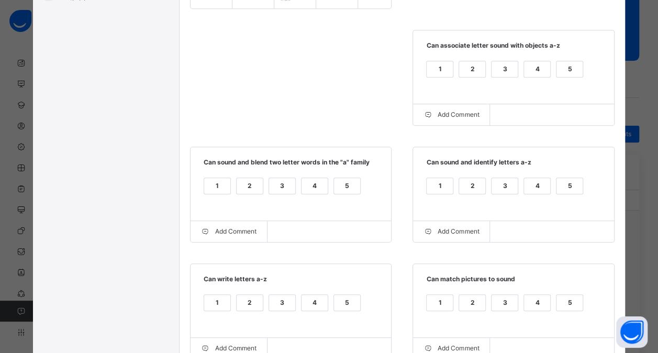
scroll to position [254, 0]
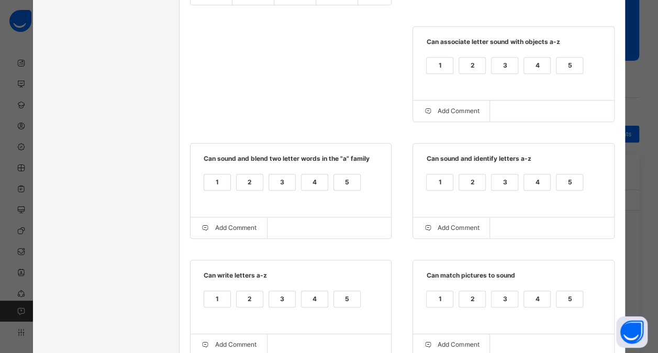
click at [539, 66] on div "4" at bounding box center [537, 66] width 26 height 16
click at [559, 61] on div "5" at bounding box center [569, 66] width 26 height 16
click at [306, 182] on div "4" at bounding box center [314, 182] width 26 height 16
click at [565, 177] on div "5" at bounding box center [569, 182] width 26 height 16
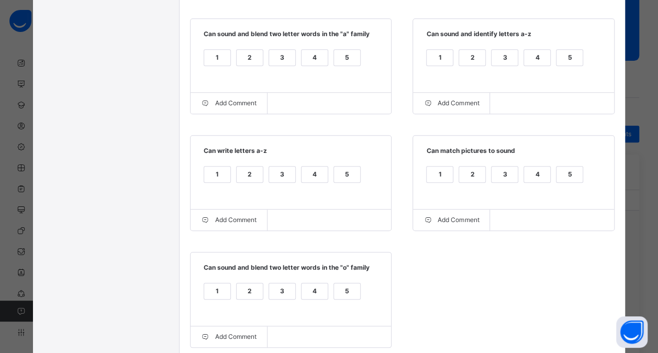
scroll to position [382, 0]
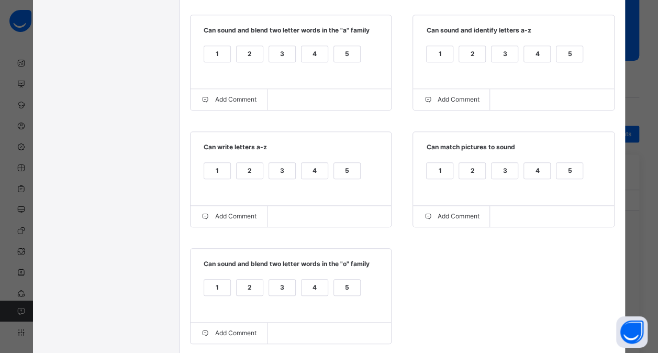
click at [339, 168] on div "5" at bounding box center [347, 171] width 26 height 16
click at [531, 166] on div "4" at bounding box center [537, 171] width 26 height 16
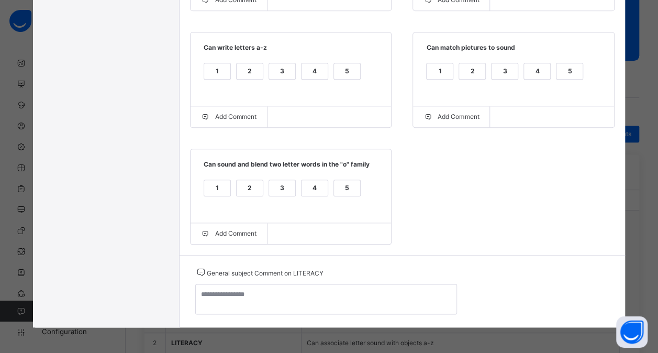
click at [278, 189] on div "3" at bounding box center [282, 188] width 26 height 16
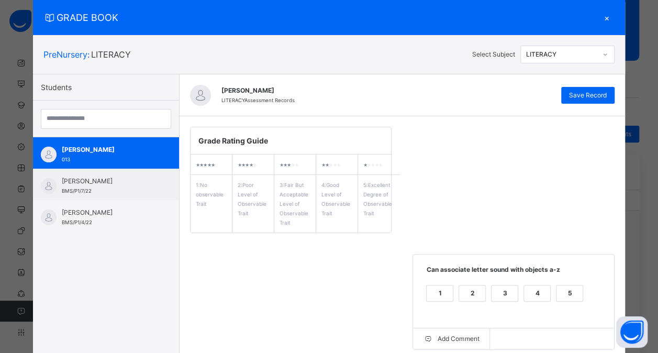
scroll to position [15, 0]
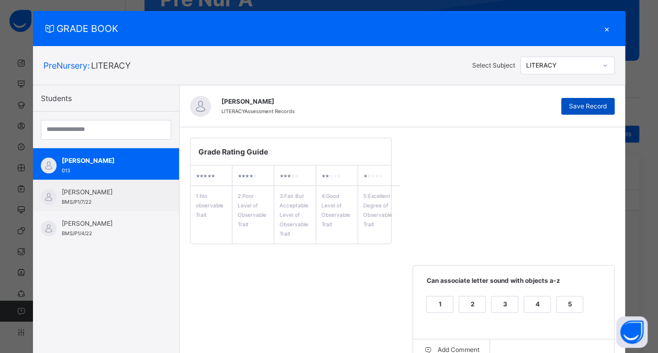
click at [584, 109] on span "Save Record" at bounding box center [588, 106] width 38 height 9
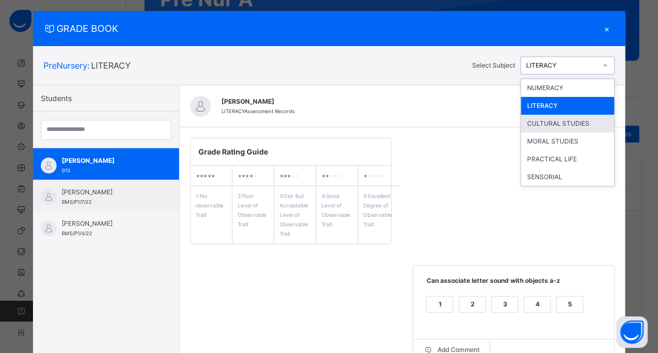
drag, startPoint x: 587, startPoint y: 63, endPoint x: 554, endPoint y: 125, distance: 69.8
click at [554, 74] on div "option LITERACY, selected. option CULTURAL STUDIES focused, 3 of 6. 6 results a…" at bounding box center [567, 66] width 94 height 18
click at [554, 125] on div "CULTURAL STUDIES" at bounding box center [567, 124] width 93 height 18
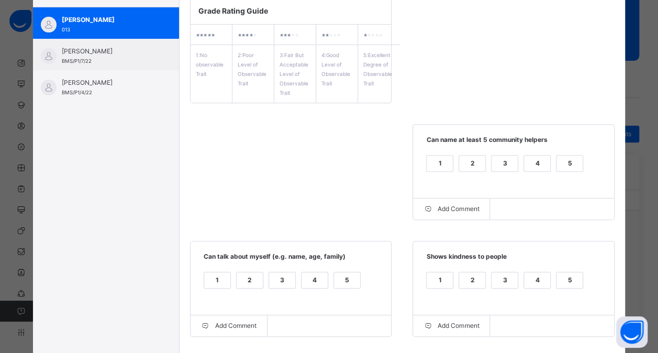
scroll to position [172, 0]
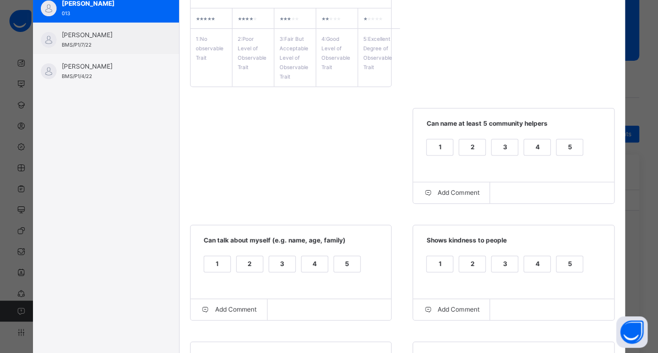
click at [536, 142] on div "4" at bounding box center [537, 147] width 26 height 16
click at [334, 265] on div "5" at bounding box center [347, 264] width 26 height 16
click at [541, 270] on div "4" at bounding box center [537, 264] width 26 height 16
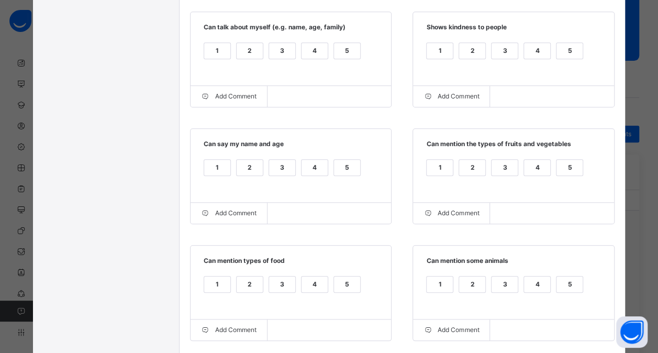
scroll to position [386, 0]
click at [335, 166] on div "5" at bounding box center [347, 167] width 26 height 16
click at [509, 157] on div "1 2 3 4 5" at bounding box center [513, 173] width 180 height 35
click at [501, 163] on div "3" at bounding box center [504, 167] width 26 height 16
click at [307, 284] on div "4" at bounding box center [314, 284] width 26 height 16
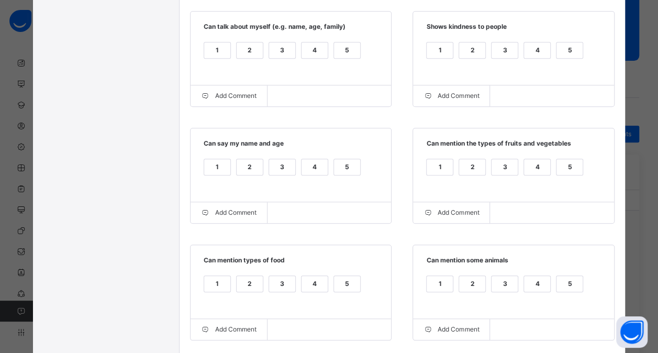
click at [532, 288] on div "4" at bounding box center [537, 284] width 26 height 16
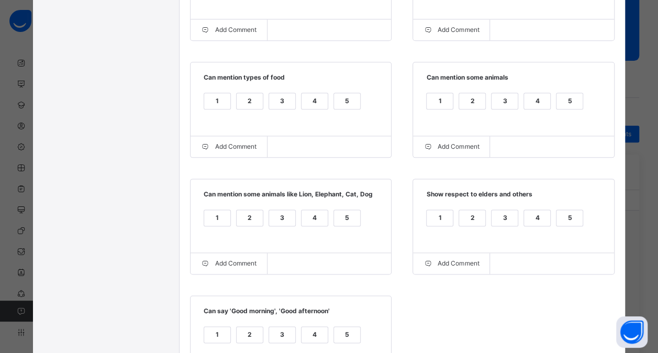
scroll to position [586, 0]
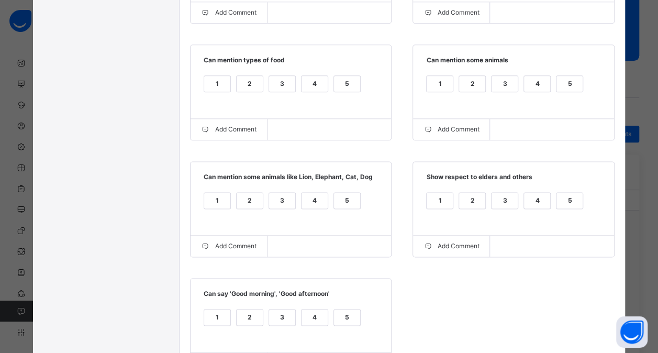
click at [306, 201] on div "4" at bounding box center [314, 201] width 26 height 16
click at [531, 202] on div "4" at bounding box center [537, 201] width 26 height 16
click at [312, 318] on div "4" at bounding box center [314, 317] width 26 height 16
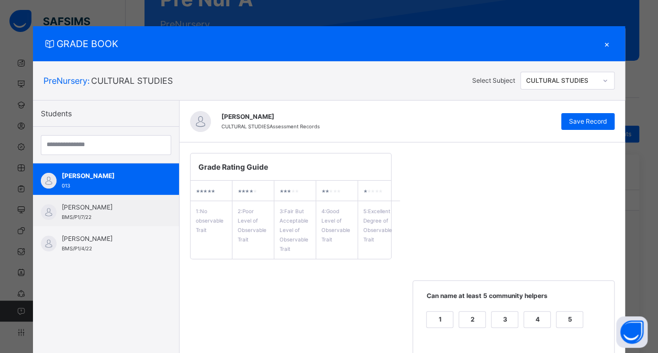
scroll to position [106, 0]
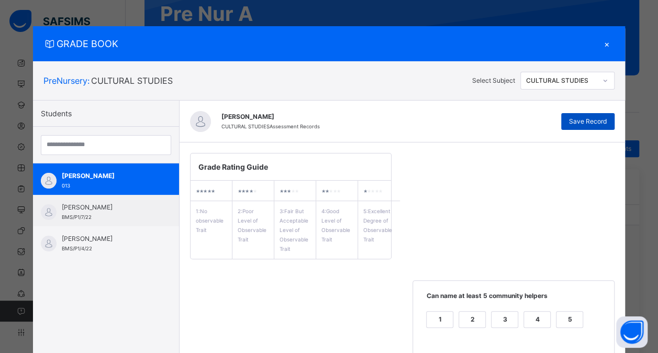
click at [585, 124] on span "Save Record" at bounding box center [588, 121] width 38 height 9
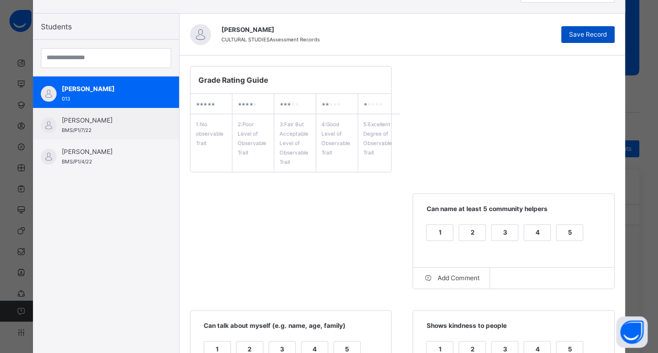
scroll to position [0, 0]
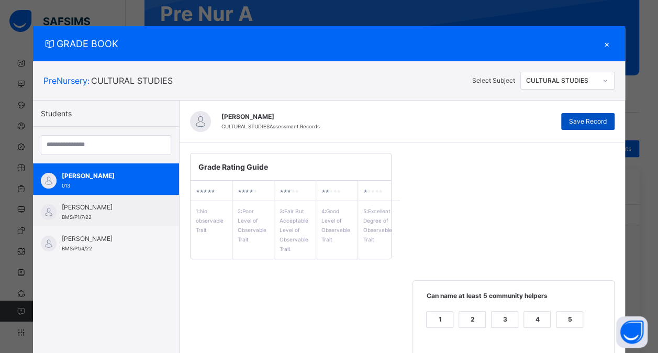
click at [585, 124] on span "Save Record" at bounding box center [588, 121] width 38 height 9
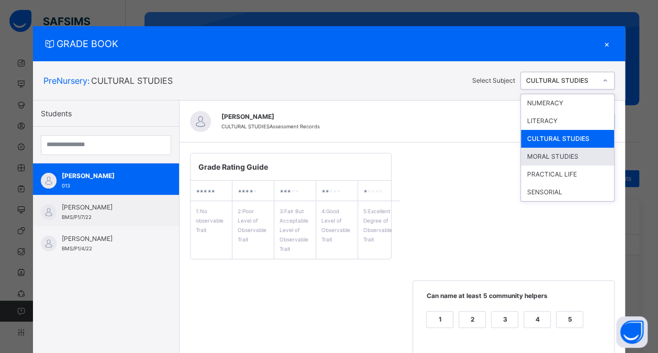
drag, startPoint x: 595, startPoint y: 79, endPoint x: 558, endPoint y: 162, distance: 90.2
click at [558, 89] on div "option CULTURAL STUDIES, selected. option MORAL STUDIES focused, 4 of 6. 6 resu…" at bounding box center [567, 81] width 94 height 18
click at [558, 162] on div "MORAL STUDIES" at bounding box center [567, 157] width 93 height 18
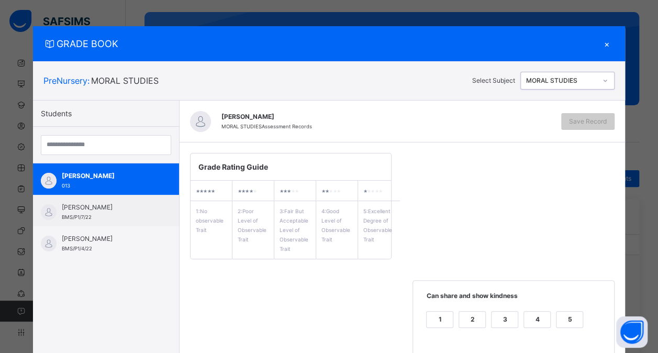
scroll to position [187, 0]
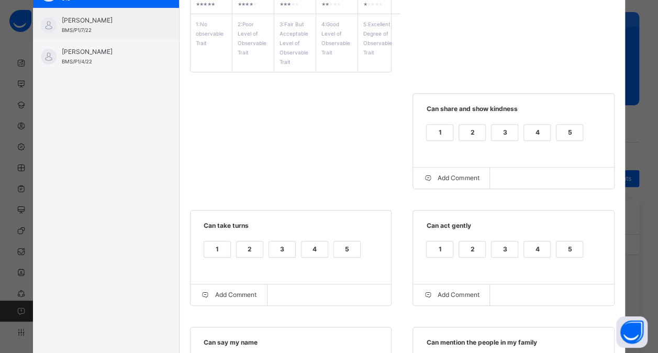
click at [528, 131] on div "4" at bounding box center [537, 133] width 26 height 16
click at [343, 243] on div "5" at bounding box center [347, 249] width 26 height 16
click at [539, 249] on div "4" at bounding box center [537, 249] width 26 height 16
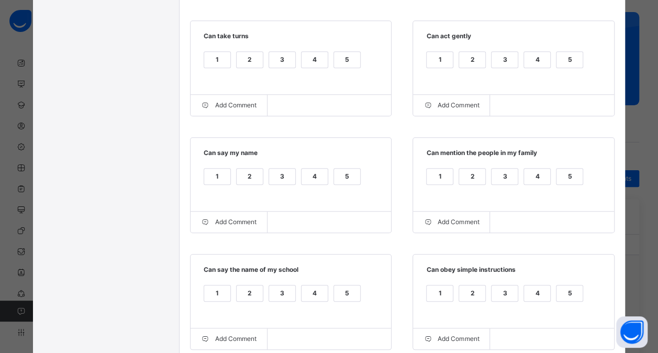
scroll to position [389, 0]
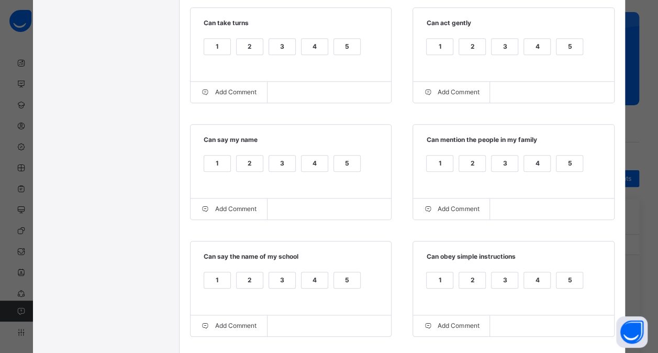
click at [334, 160] on div "5" at bounding box center [347, 163] width 26 height 16
click at [556, 163] on div "5" at bounding box center [569, 163] width 26 height 16
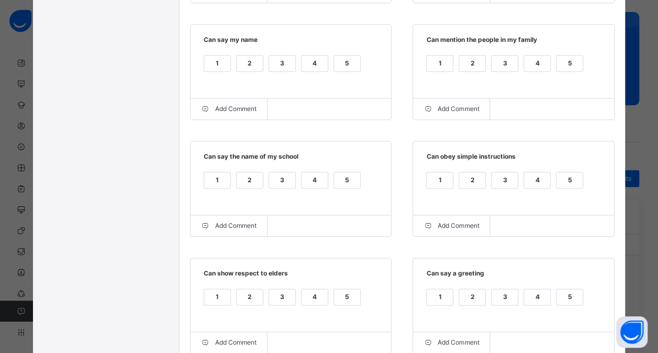
scroll to position [492, 0]
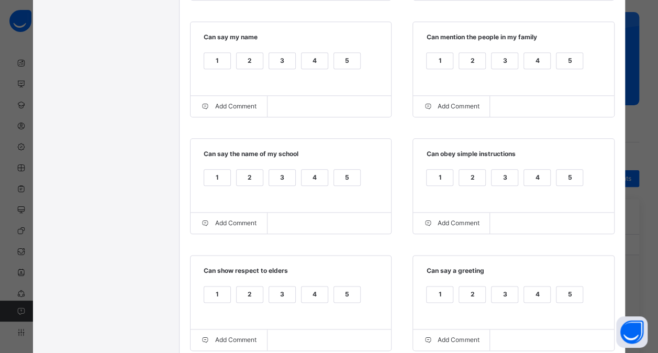
click at [338, 176] on div "5" at bounding box center [347, 178] width 26 height 16
click at [541, 178] on div "4" at bounding box center [537, 178] width 26 height 16
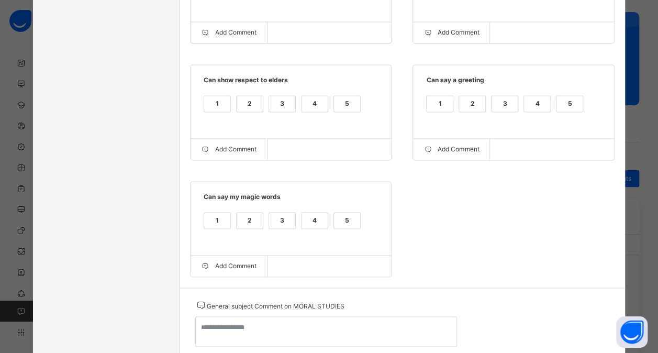
scroll to position [683, 0]
click at [315, 107] on div "4" at bounding box center [314, 103] width 26 height 16
click at [527, 106] on div "4" at bounding box center [537, 103] width 26 height 16
click at [310, 222] on div "4" at bounding box center [314, 220] width 26 height 16
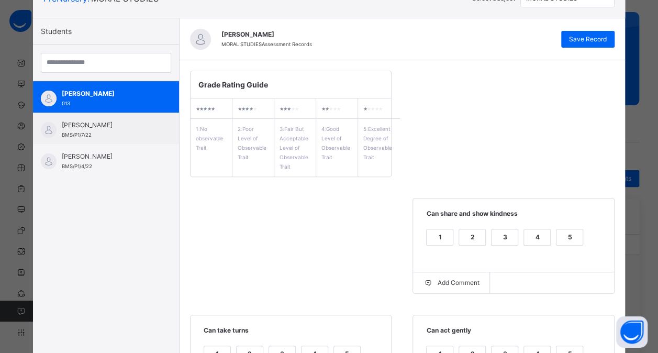
scroll to position [0, 0]
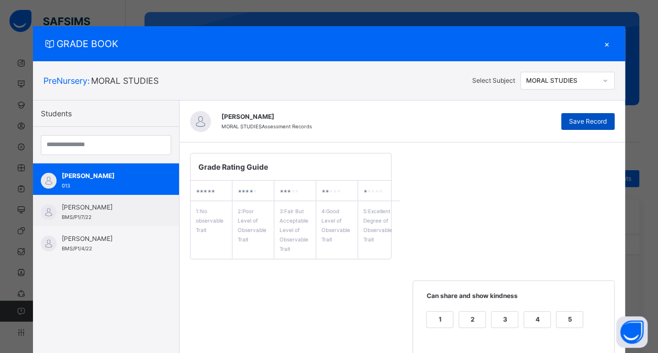
click at [588, 119] on span "Save Record" at bounding box center [588, 121] width 38 height 9
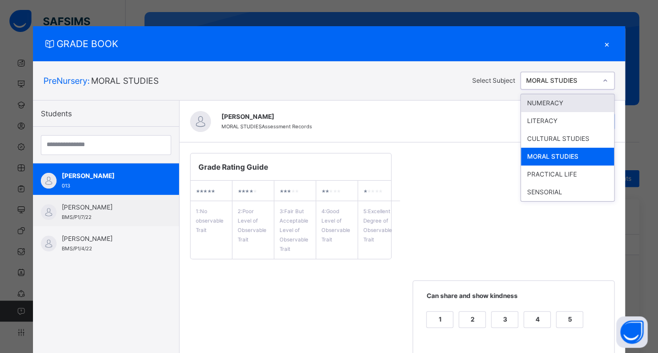
click at [607, 81] on icon at bounding box center [605, 80] width 6 height 10
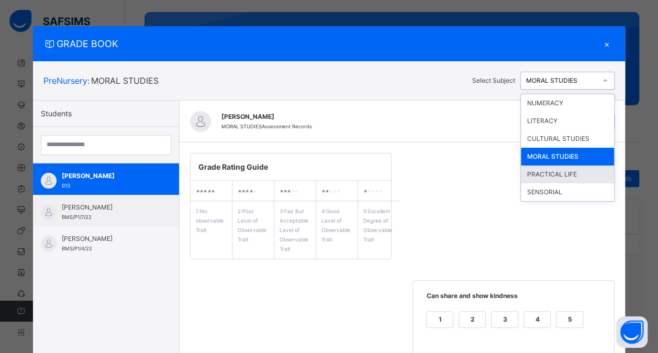
click at [541, 174] on div "PRACTICAL LIFE" at bounding box center [567, 174] width 93 height 18
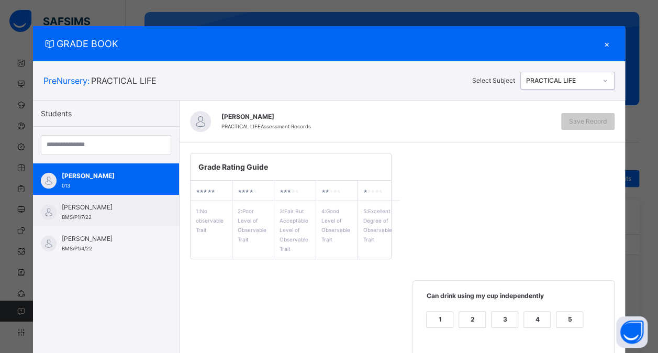
scroll to position [172, 0]
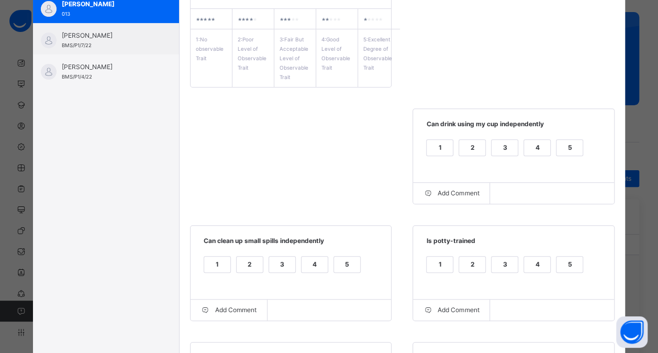
click at [532, 143] on div "4" at bounding box center [537, 148] width 26 height 16
click at [310, 267] on div "4" at bounding box center [314, 264] width 26 height 16
click at [570, 256] on div "5" at bounding box center [569, 264] width 26 height 16
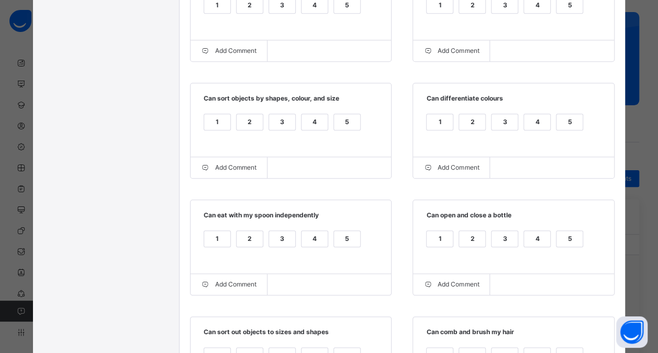
scroll to position [440, 0]
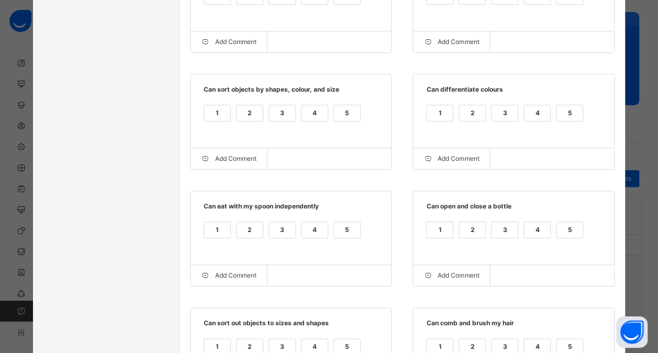
click at [341, 114] on div "5" at bounding box center [347, 113] width 26 height 16
click at [566, 115] on div "5" at bounding box center [569, 113] width 26 height 16
click at [351, 230] on div "5" at bounding box center [347, 230] width 26 height 16
click at [535, 234] on div "4" at bounding box center [537, 230] width 26 height 16
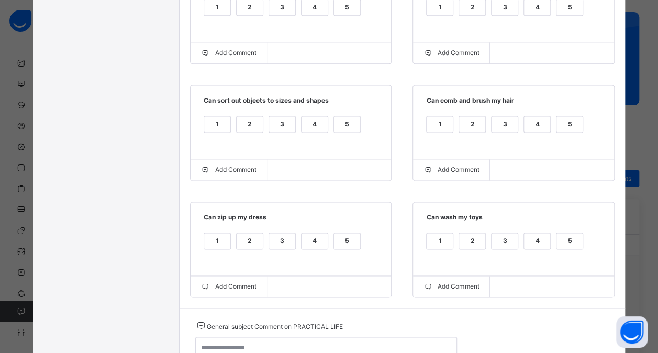
scroll to position [663, 0]
click at [336, 126] on div "5" at bounding box center [347, 124] width 26 height 16
click at [528, 129] on div "4" at bounding box center [537, 124] width 26 height 16
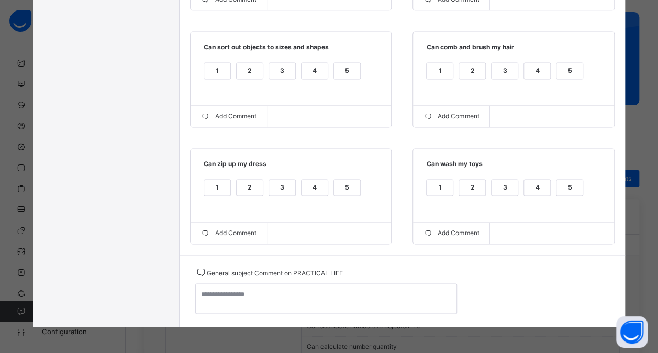
click at [302, 188] on div "4" at bounding box center [314, 188] width 26 height 16
click at [502, 187] on div "3" at bounding box center [504, 188] width 26 height 16
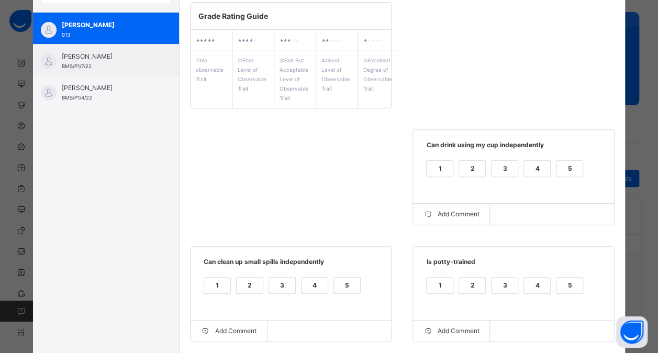
scroll to position [0, 0]
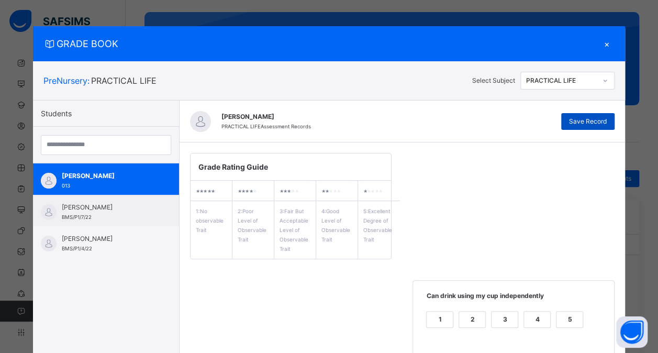
click at [586, 117] on span "Save Record" at bounding box center [588, 121] width 38 height 9
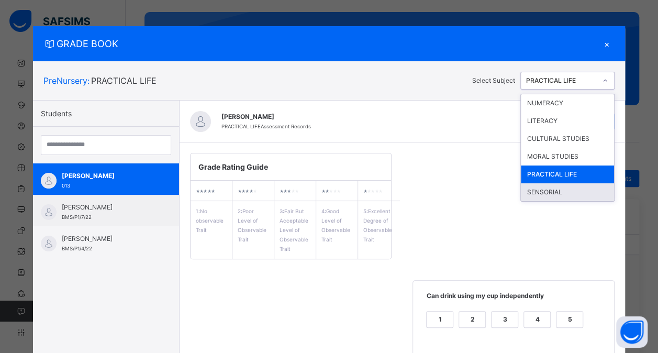
drag, startPoint x: 606, startPoint y: 84, endPoint x: 541, endPoint y: 195, distance: 128.8
click at [541, 89] on div "option PRACTICAL LIFE, selected. option SENSORIAL focused, 6 of 6. 6 results av…" at bounding box center [567, 81] width 94 height 18
click at [541, 195] on div "SENSORIAL" at bounding box center [567, 192] width 93 height 18
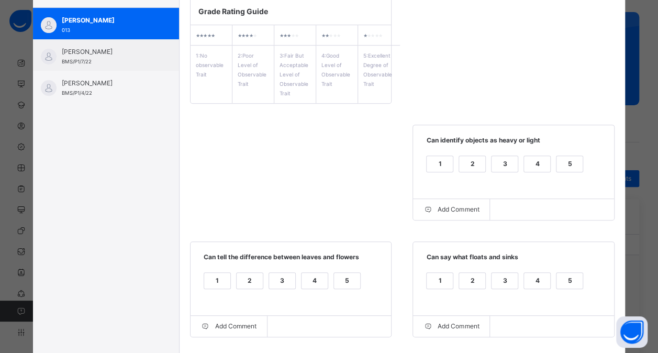
scroll to position [156, 0]
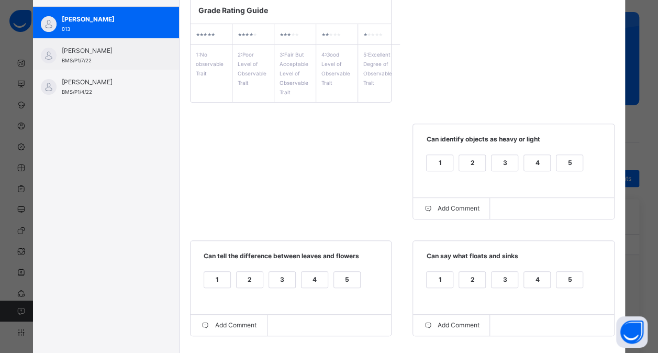
click at [536, 164] on div "4" at bounding box center [537, 163] width 26 height 16
click at [533, 275] on div "4" at bounding box center [537, 280] width 26 height 16
click at [277, 276] on div "3" at bounding box center [282, 280] width 26 height 16
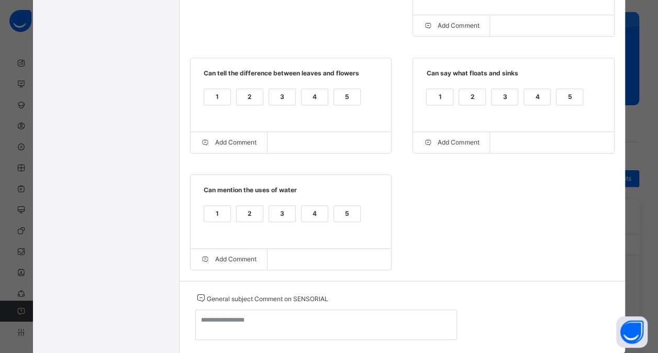
scroll to position [349, 0]
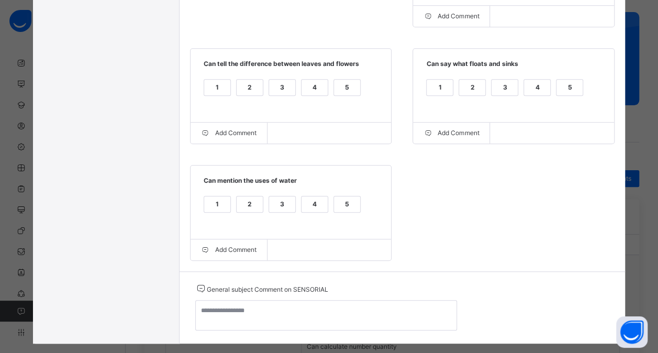
click at [301, 207] on div "4" at bounding box center [314, 204] width 26 height 16
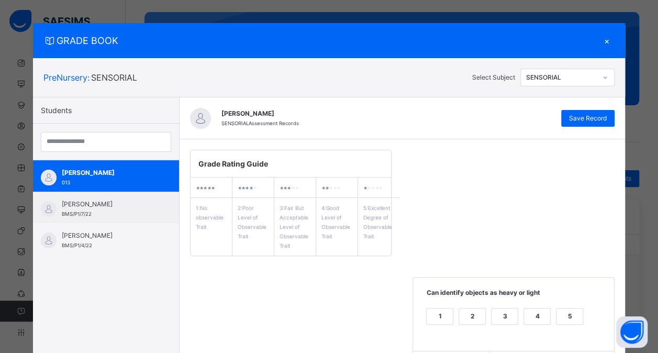
scroll to position [0, 0]
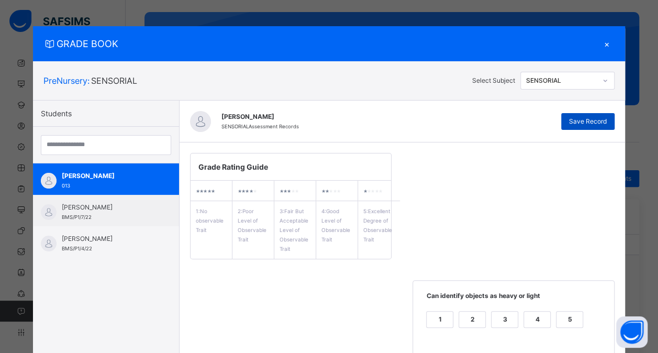
click at [580, 122] on span "Save Record" at bounding box center [588, 121] width 38 height 9
click at [609, 41] on div "×" at bounding box center [607, 44] width 16 height 14
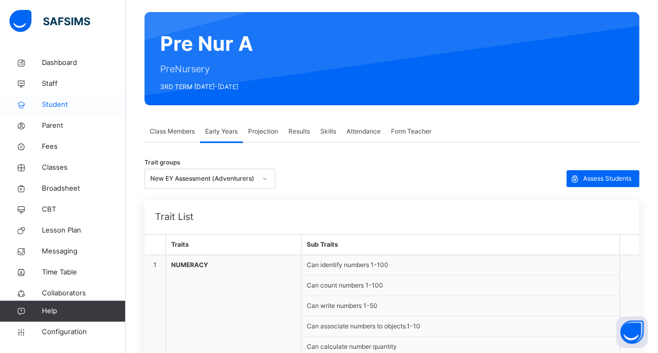
click at [52, 104] on span "Student" at bounding box center [84, 104] width 84 height 10
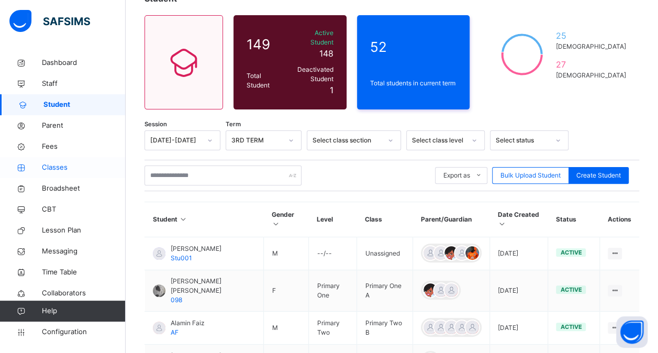
click at [52, 169] on span "Classes" at bounding box center [84, 167] width 84 height 10
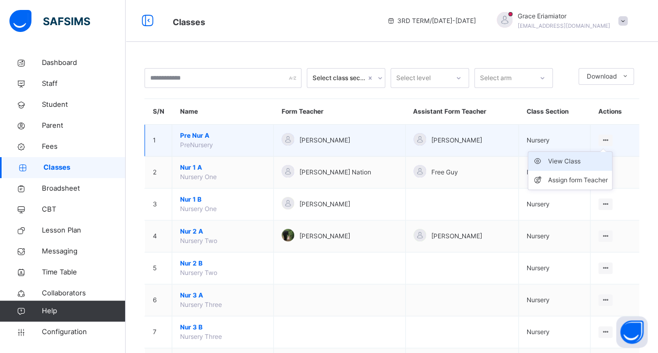
click at [577, 159] on div "View Class" at bounding box center [578, 161] width 60 height 10
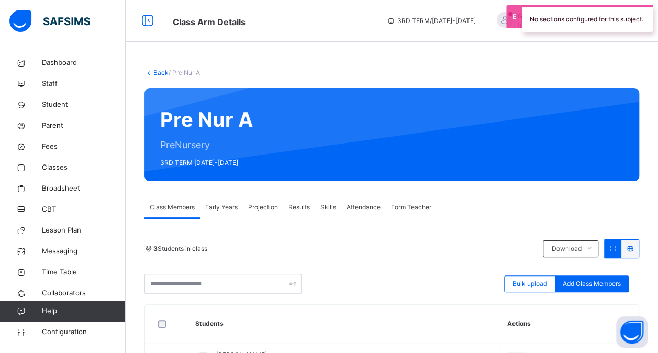
click at [299, 209] on span "Results" at bounding box center [298, 207] width 21 height 9
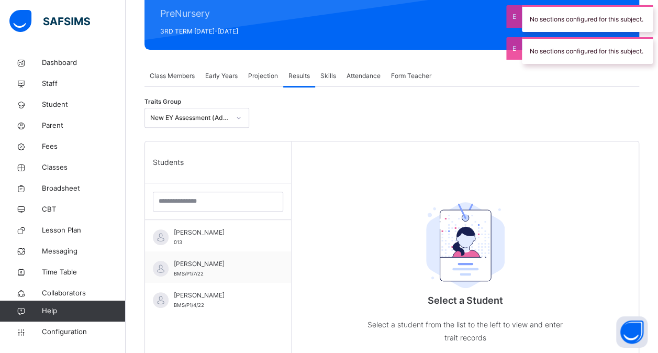
scroll to position [132, 0]
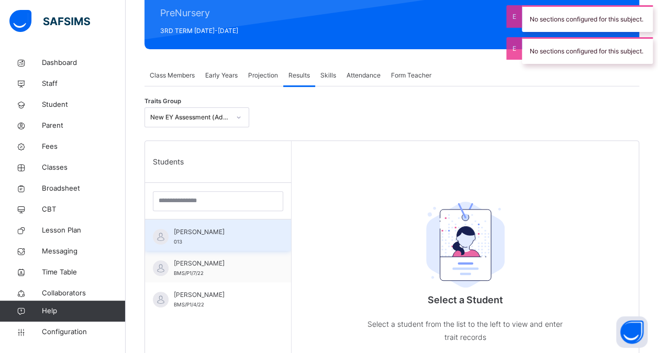
click at [233, 233] on span "[PERSON_NAME]" at bounding box center [221, 231] width 94 height 9
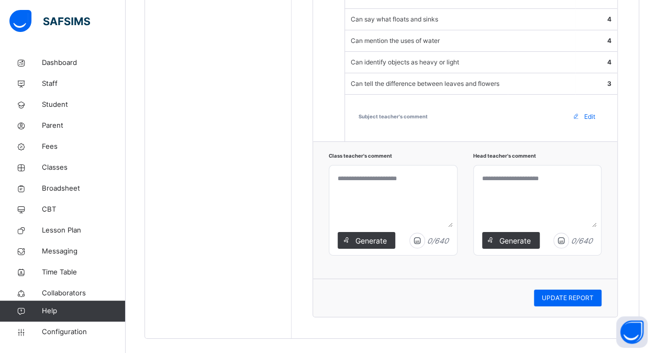
scroll to position [1730, 0]
click at [76, 331] on span "Configuration" at bounding box center [83, 332] width 83 height 10
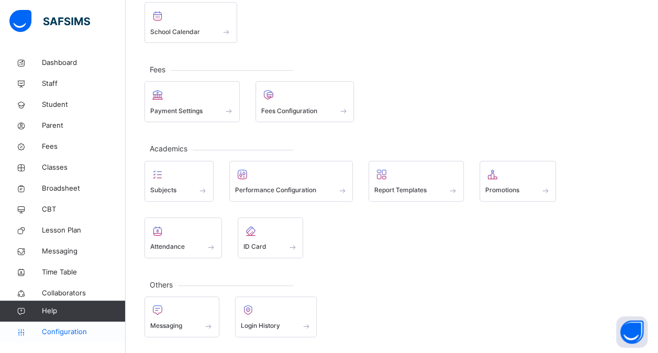
scroll to position [136, 0]
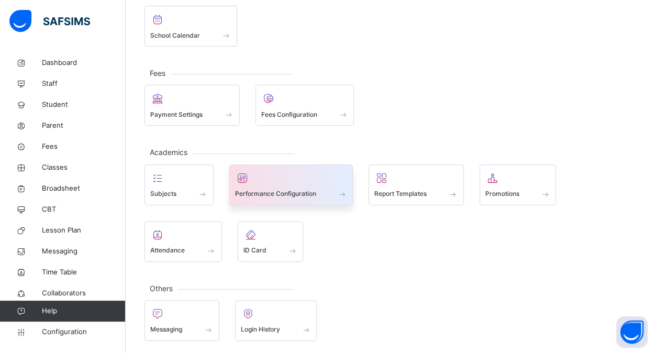
click at [306, 179] on div at bounding box center [291, 178] width 113 height 16
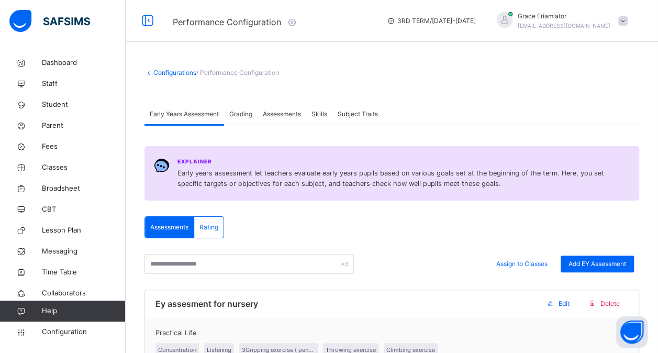
click at [201, 226] on span "Rating" at bounding box center [208, 226] width 19 height 9
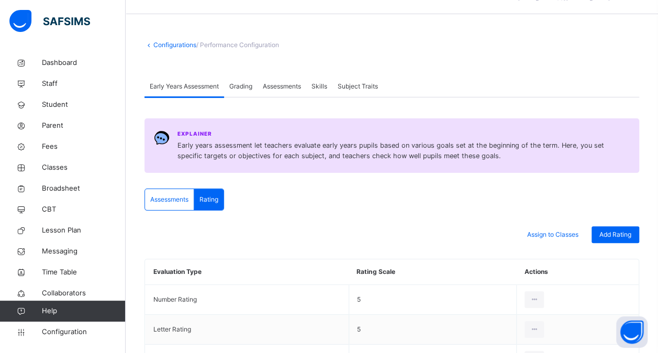
scroll to position [18, 0]
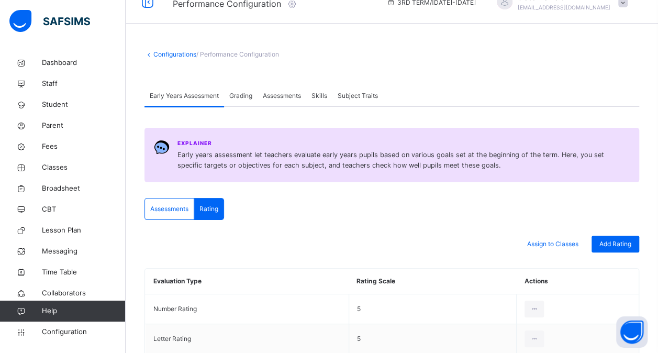
click at [243, 95] on span "Grading" at bounding box center [240, 95] width 23 height 9
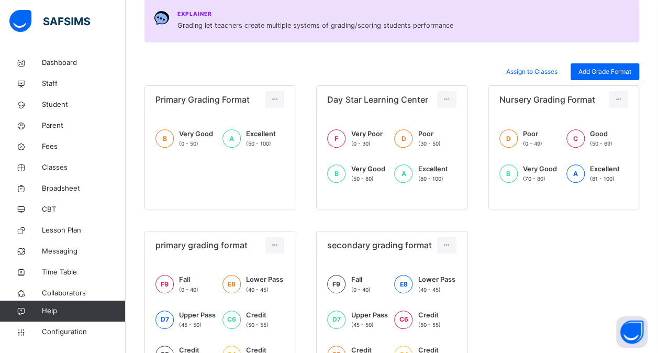
scroll to position [0, 0]
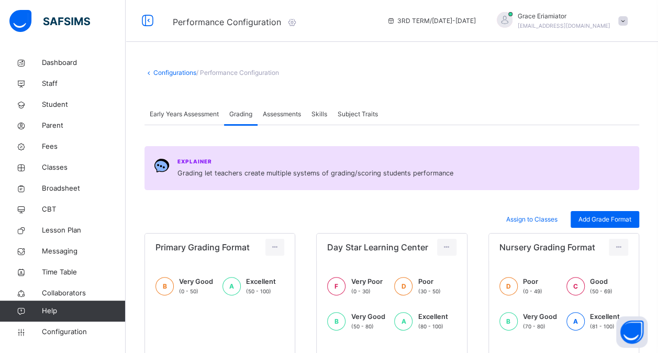
click at [286, 120] on div "Assessments" at bounding box center [281, 114] width 49 height 21
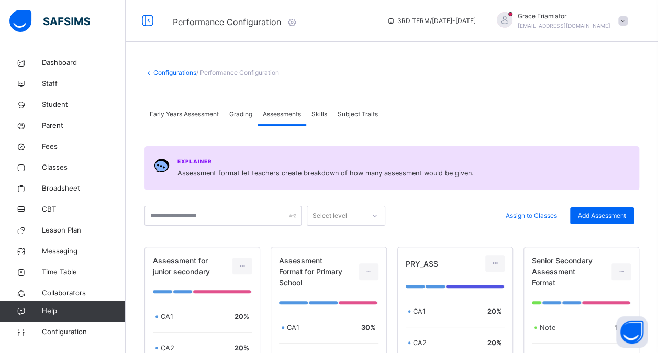
click at [329, 119] on div "Skills" at bounding box center [319, 114] width 26 height 21
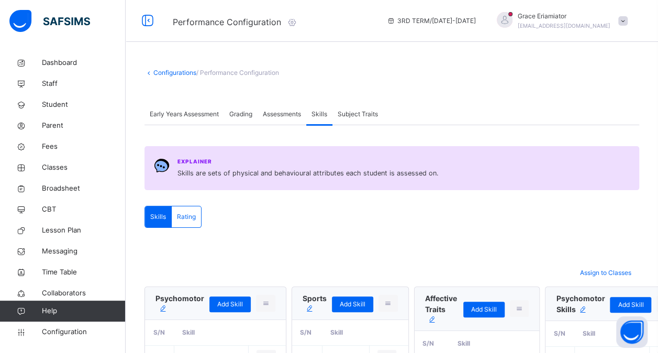
click at [370, 114] on span "Subject Traits" at bounding box center [358, 113] width 40 height 9
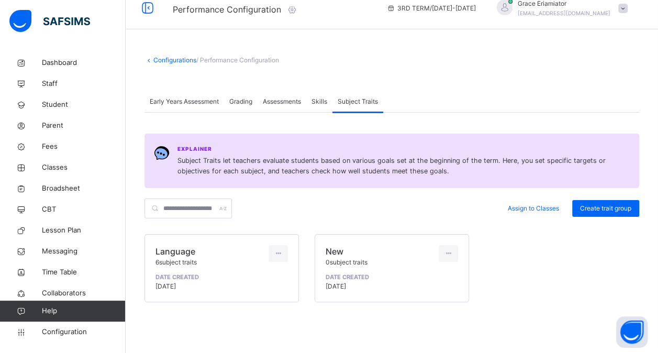
scroll to position [14, 0]
click at [198, 101] on span "Early Years Assessment" at bounding box center [184, 100] width 69 height 9
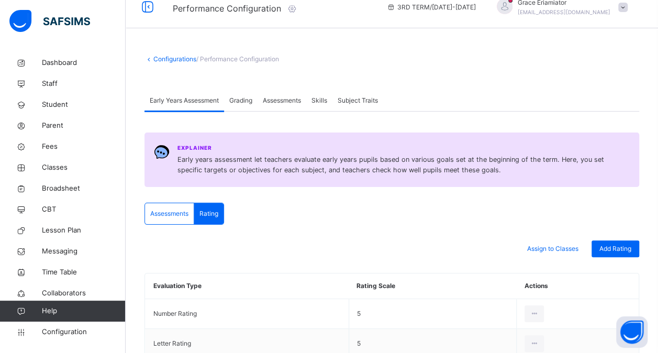
click at [172, 209] on span "Assessments" at bounding box center [169, 213] width 38 height 9
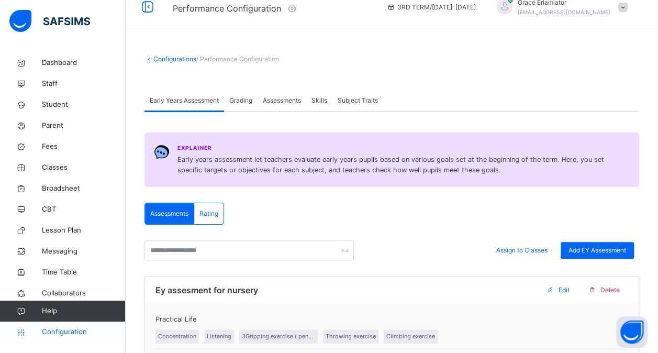
click at [68, 335] on span "Configuration" at bounding box center [83, 332] width 83 height 10
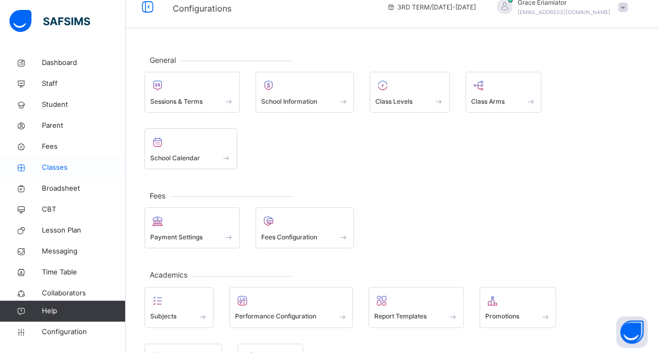
click at [73, 167] on span "Classes" at bounding box center [84, 167] width 84 height 10
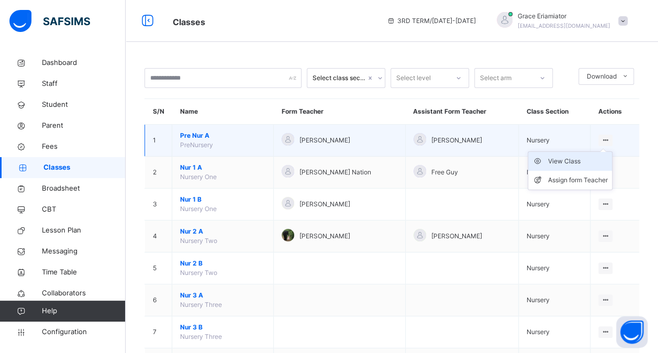
click at [579, 164] on div "View Class" at bounding box center [578, 161] width 60 height 10
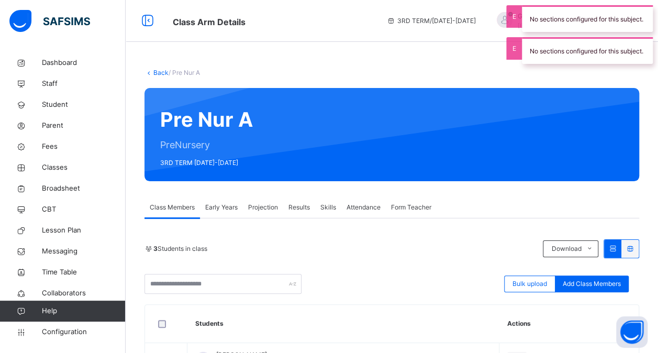
click at [302, 211] on span "Results" at bounding box center [298, 207] width 21 height 9
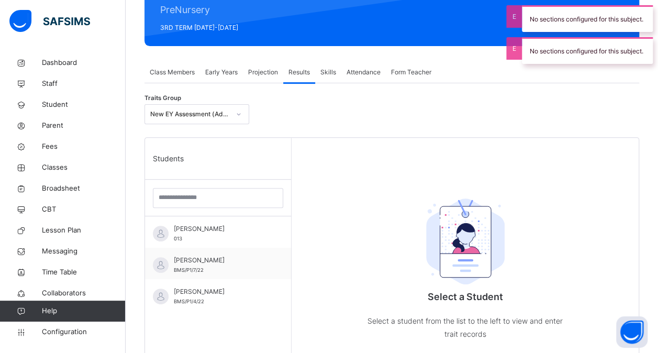
scroll to position [137, 0]
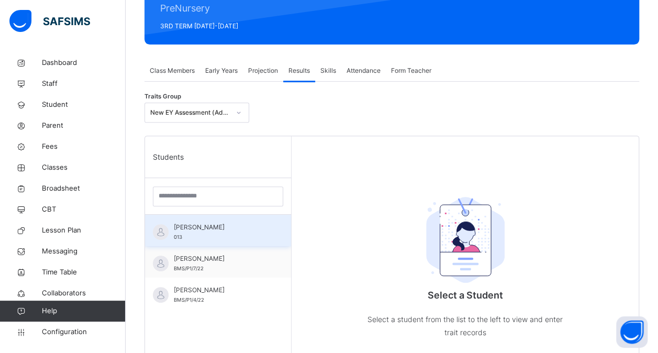
click at [239, 232] on div "Joshphine Bulus Ibrahim 013" at bounding box center [221, 231] width 94 height 19
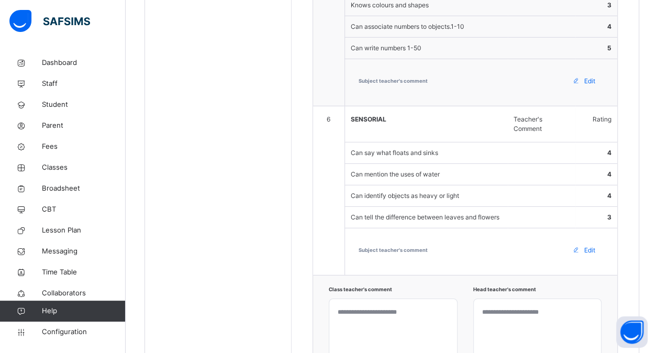
scroll to position [1730, 0]
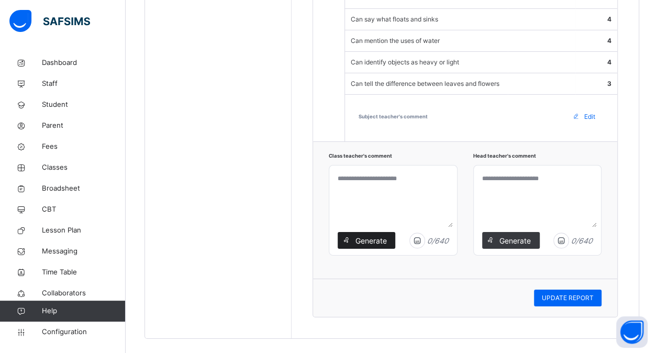
click at [367, 235] on span "Generate" at bounding box center [370, 240] width 33 height 11
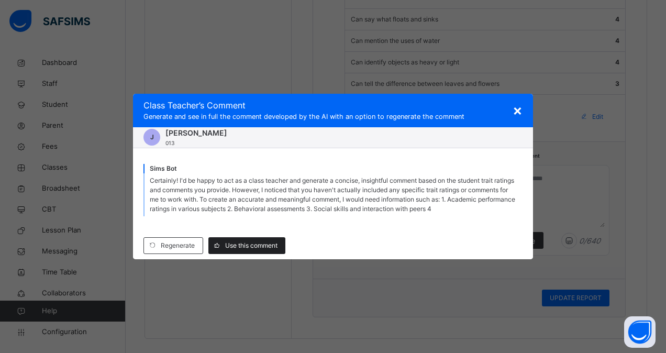
click at [250, 250] on div "Use this comment" at bounding box center [246, 245] width 77 height 17
type textarea "**********"
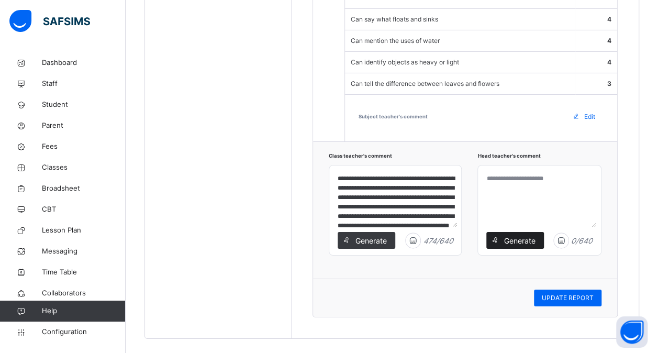
click at [521, 235] on span "Generate" at bounding box center [519, 240] width 33 height 11
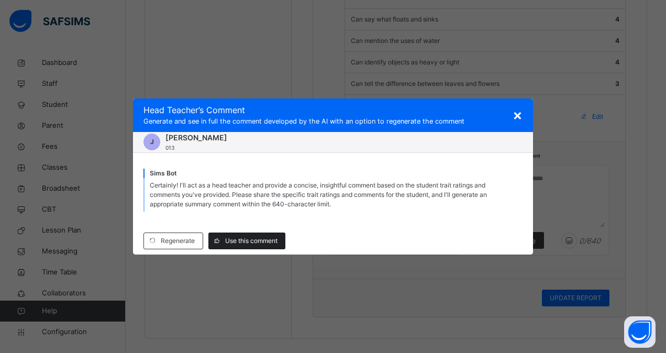
click at [259, 243] on span "Use this comment" at bounding box center [251, 240] width 52 height 9
type textarea "**********"
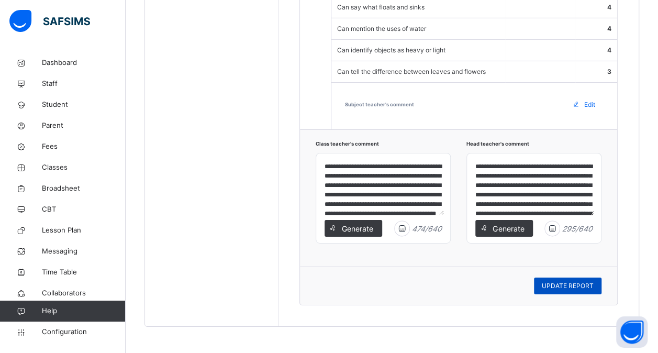
click at [568, 289] on span "UPDATE REPORT" at bounding box center [568, 285] width 52 height 9
click at [70, 188] on span "Broadsheet" at bounding box center [84, 188] width 84 height 10
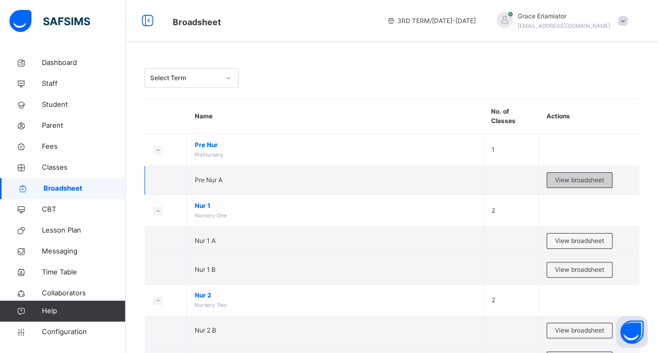
click at [574, 181] on span "View broadsheet" at bounding box center [579, 179] width 49 height 9
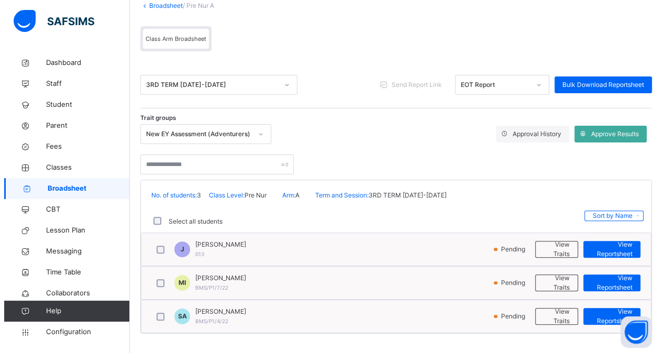
scroll to position [72, 0]
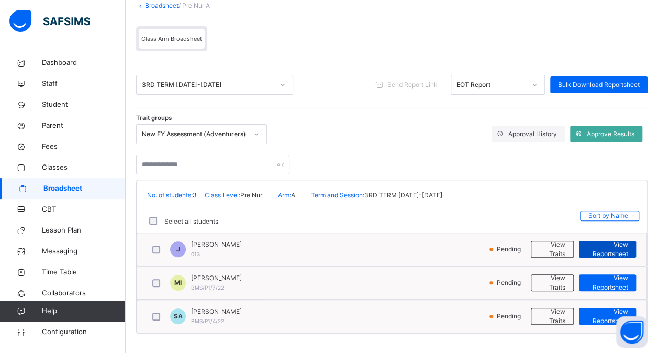
click at [615, 250] on span "View Reportsheet" at bounding box center [607, 249] width 41 height 19
click at [554, 249] on span "View Traits" at bounding box center [552, 249] width 26 height 19
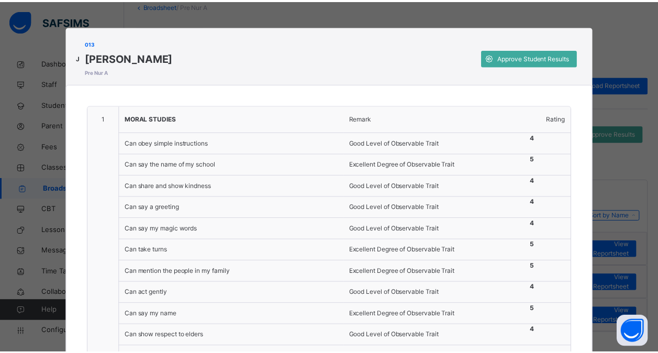
scroll to position [99, 0]
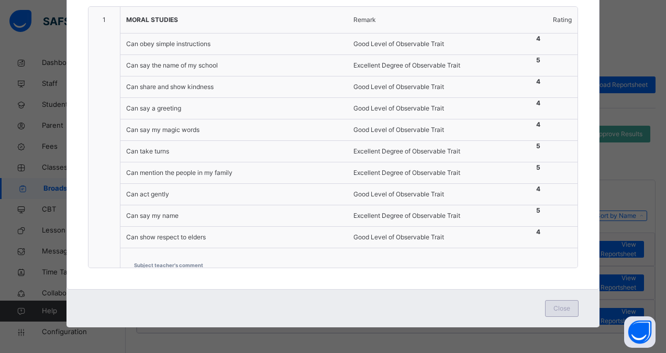
click at [553, 307] on span "Close" at bounding box center [561, 308] width 17 height 9
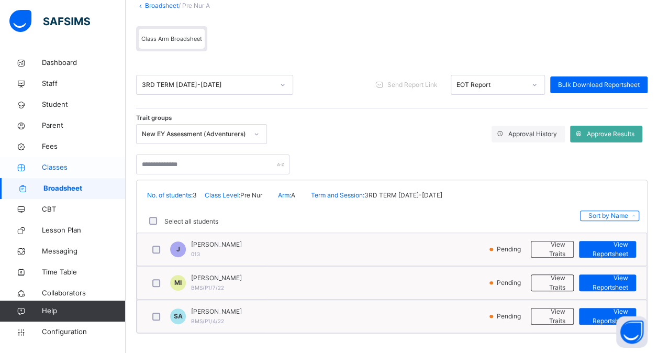
click at [57, 165] on span "Classes" at bounding box center [84, 167] width 84 height 10
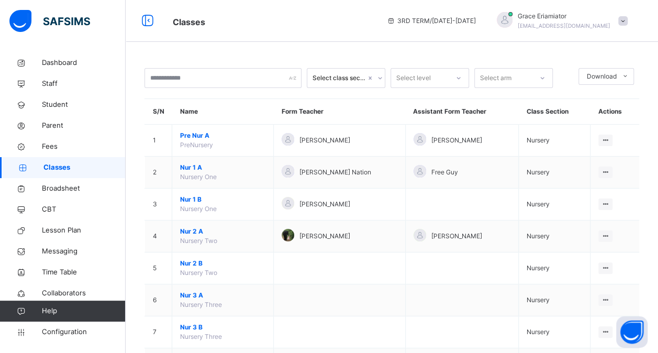
click at [211, 144] on span "PreNursery" at bounding box center [196, 145] width 33 height 8
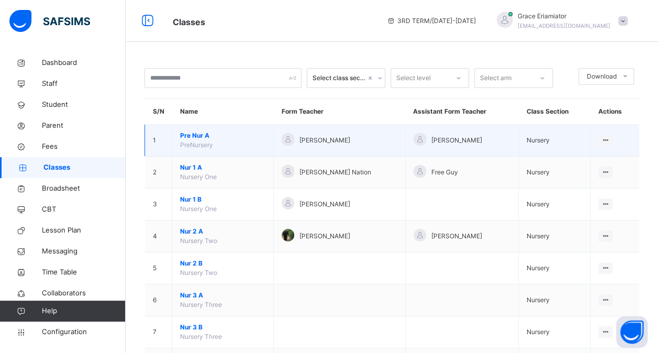
drag, startPoint x: 211, startPoint y: 144, endPoint x: 262, endPoint y: 139, distance: 51.0
click at [262, 139] on span "Pre Nur A" at bounding box center [222, 135] width 85 height 9
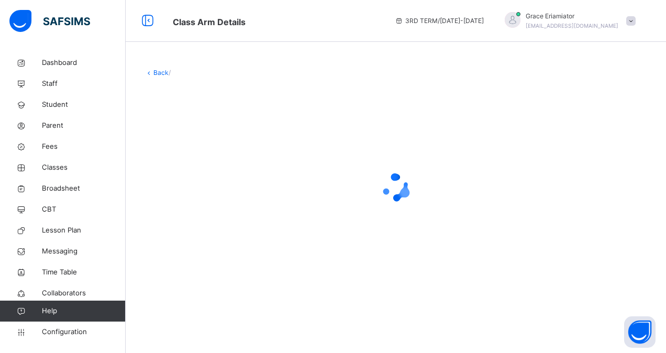
click at [262, 139] on div at bounding box center [395, 187] width 502 height 199
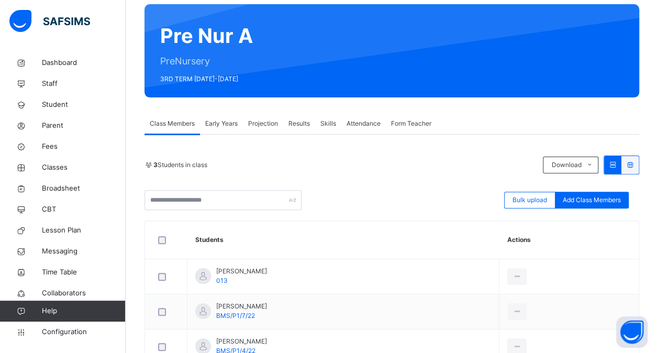
scroll to position [85, 0]
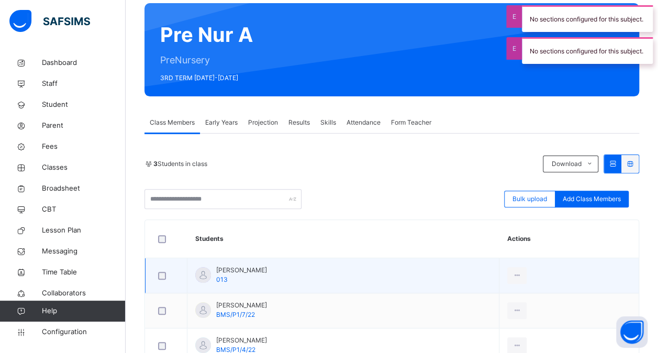
click at [297, 269] on td "Joshphine Bulus Ibrahim 013" at bounding box center [343, 275] width 312 height 35
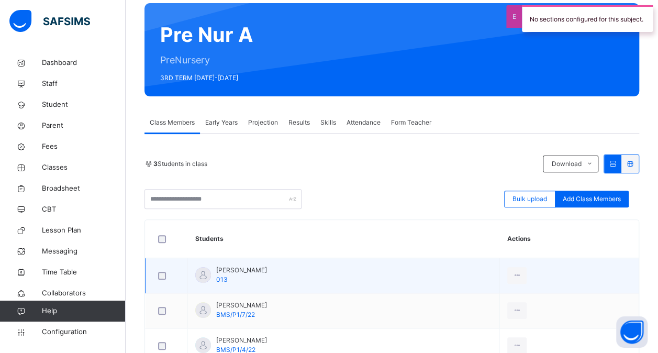
click at [267, 276] on div "Joshphine Bulus Ibrahim 013" at bounding box center [241, 274] width 51 height 19
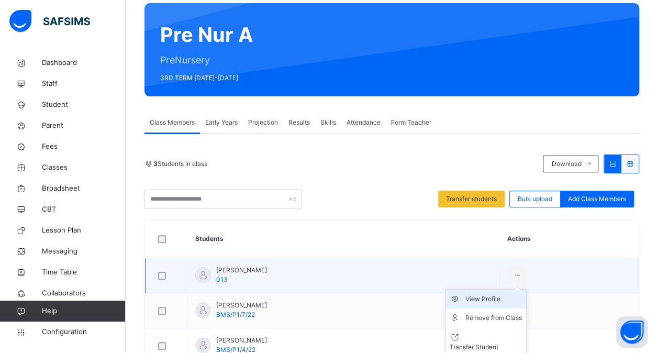
click at [511, 296] on div "View Profile" at bounding box center [493, 299] width 57 height 10
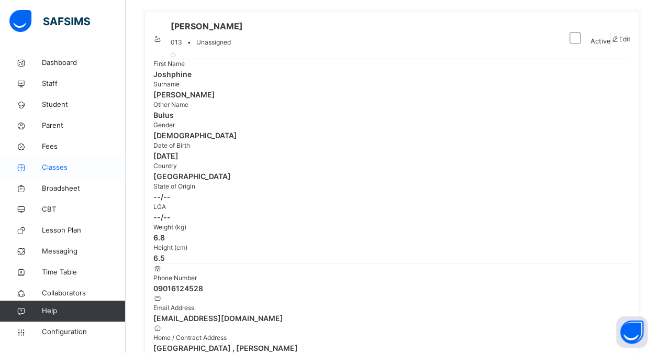
click at [53, 161] on link "Classes" at bounding box center [63, 167] width 126 height 21
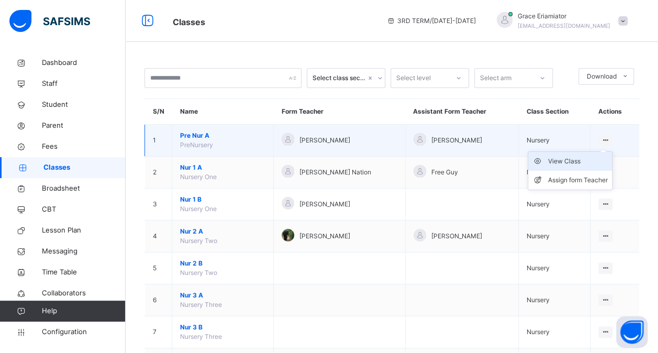
click at [569, 159] on div "View Class" at bounding box center [578, 161] width 60 height 10
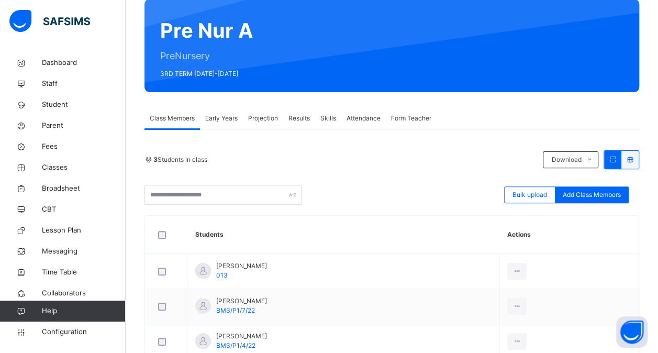
scroll to position [93, 0]
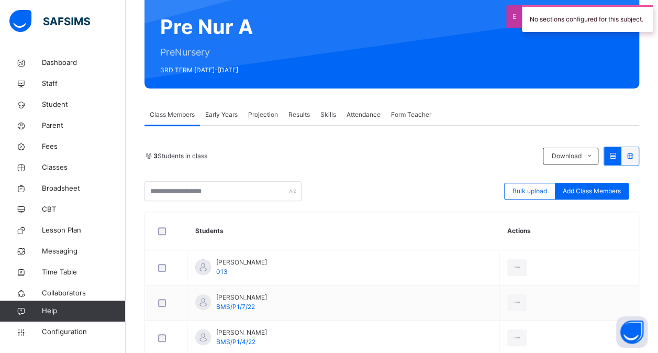
click at [231, 113] on span "Early Years" at bounding box center [221, 114] width 32 height 9
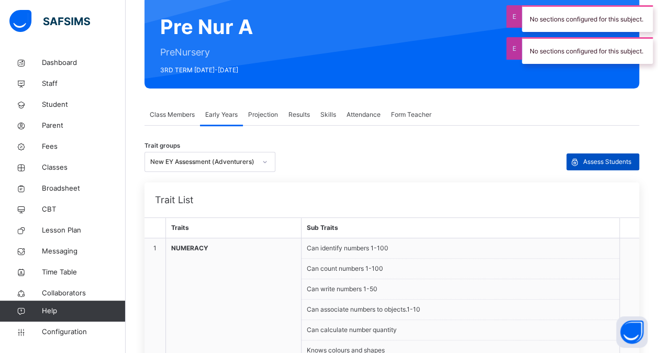
click at [599, 157] on span "Assess Students" at bounding box center [607, 161] width 48 height 9
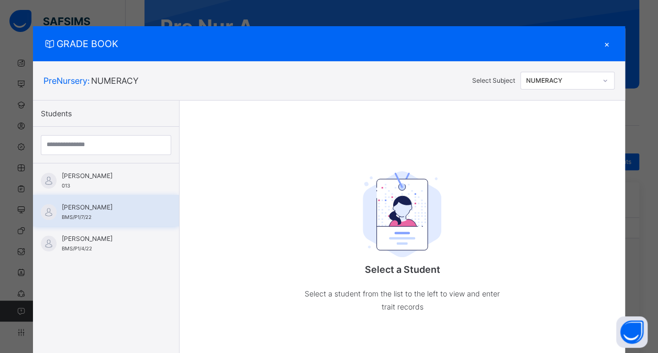
click at [109, 196] on div "Musa Munir Ibn-Ilyas BMS/P1/7/22" at bounding box center [106, 210] width 146 height 31
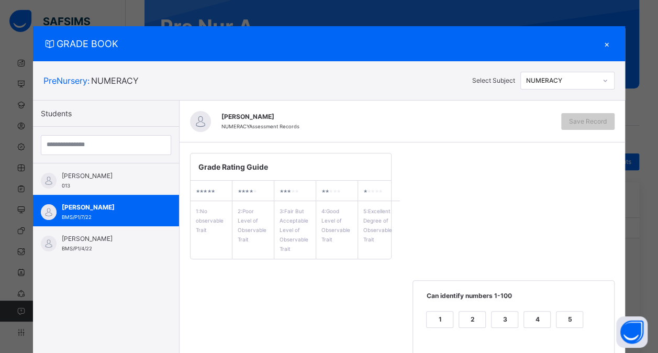
click at [606, 42] on div "×" at bounding box center [607, 44] width 16 height 14
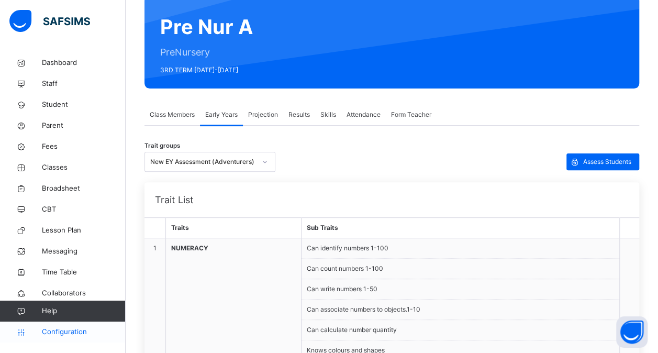
click at [68, 329] on span "Configuration" at bounding box center [83, 332] width 83 height 10
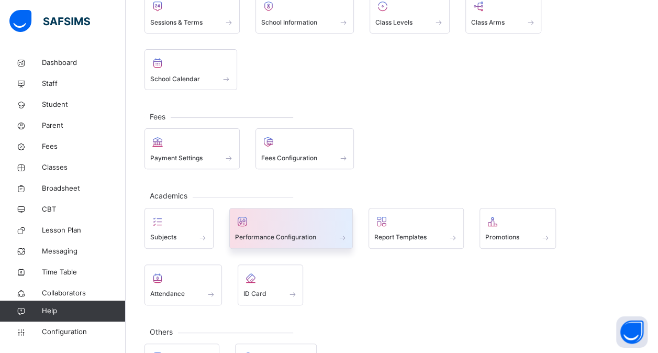
click at [290, 221] on div at bounding box center [291, 222] width 113 height 16
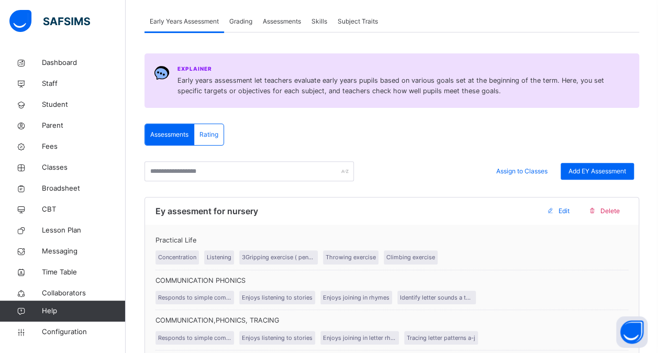
click at [245, 19] on span "Grading" at bounding box center [240, 21] width 23 height 9
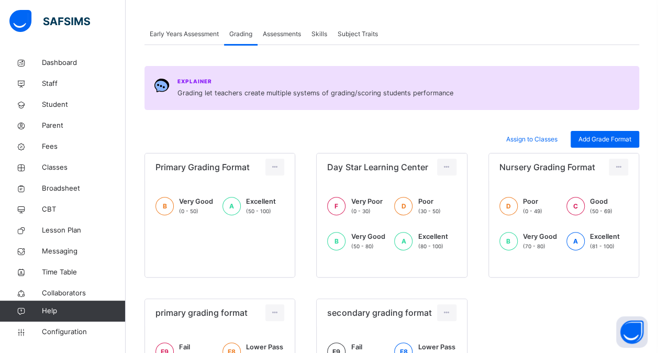
scroll to position [79, 0]
click at [292, 33] on span "Assessments" at bounding box center [282, 34] width 38 height 9
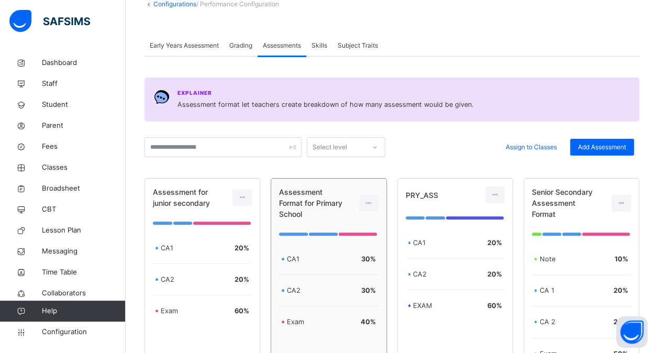
scroll to position [0, 0]
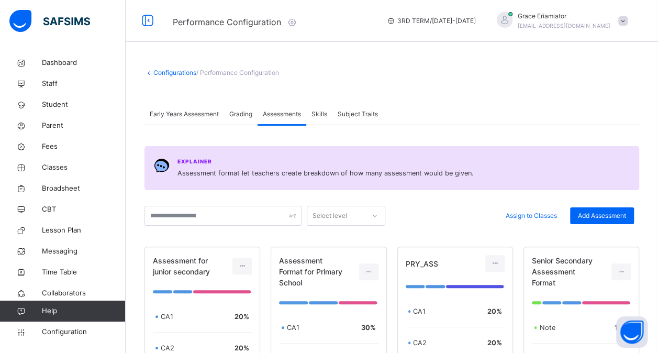
click at [330, 116] on div "Skills" at bounding box center [319, 114] width 26 height 21
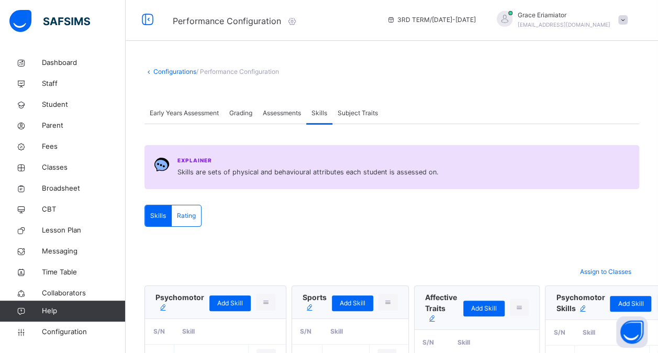
scroll to position [1, 0]
click at [360, 114] on span "Subject Traits" at bounding box center [358, 113] width 40 height 9
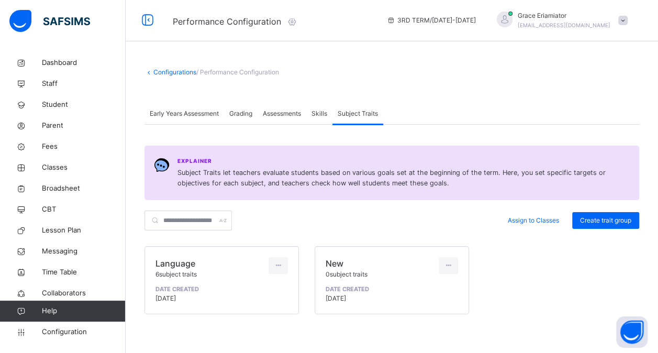
scroll to position [14, 0]
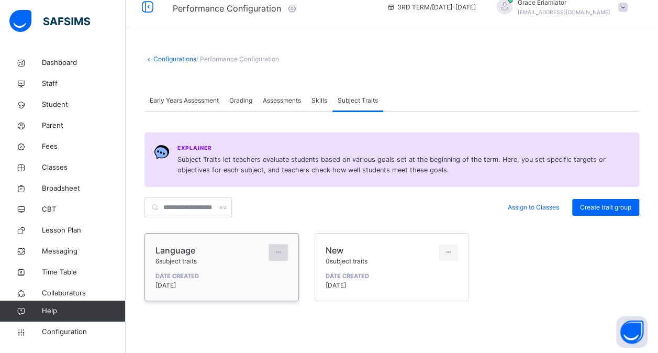
click at [279, 253] on icon at bounding box center [278, 252] width 9 height 9
click at [263, 271] on ul "Edit group Delete group" at bounding box center [256, 285] width 63 height 39
click at [279, 256] on icon at bounding box center [278, 252] width 9 height 9
click at [263, 278] on div "Edit group" at bounding box center [264, 276] width 38 height 10
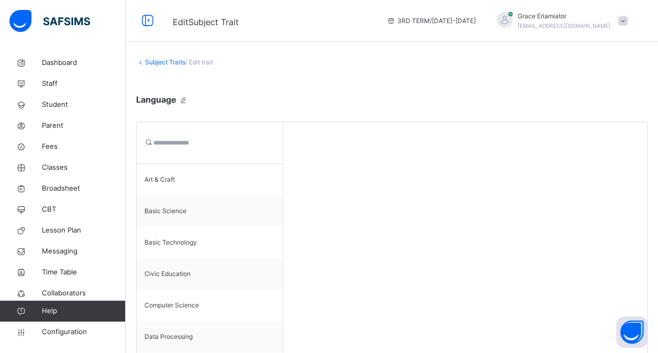
click at [141, 61] on icon at bounding box center [140, 62] width 9 height 8
click at [153, 62] on link "Subject Traits" at bounding box center [165, 62] width 40 height 8
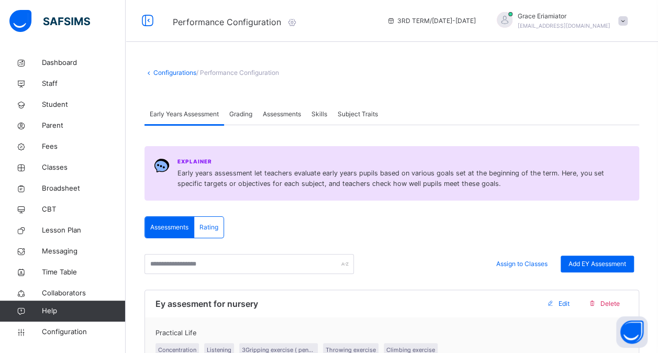
click at [215, 223] on span "Rating" at bounding box center [208, 226] width 19 height 9
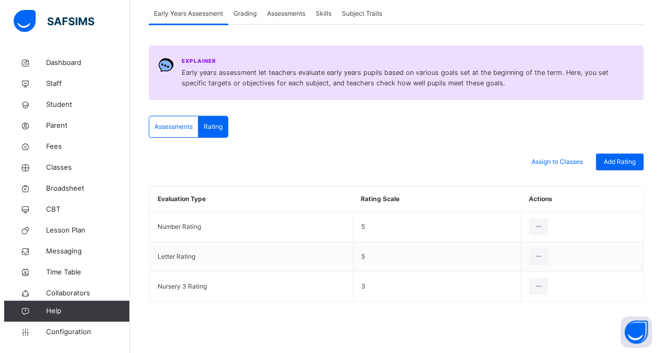
scroll to position [105, 0]
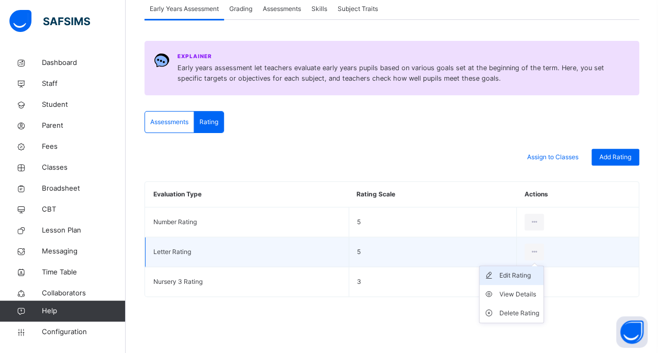
click at [507, 281] on li "Edit Rating" at bounding box center [511, 275] width 64 height 19
type input "**********"
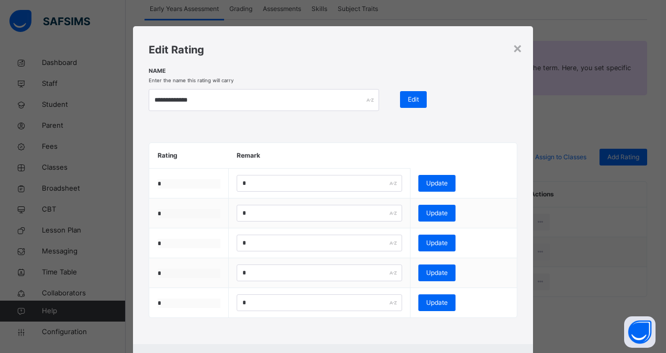
drag, startPoint x: 174, startPoint y: 184, endPoint x: 428, endPoint y: 65, distance: 280.7
click at [428, 65] on div "**********" at bounding box center [332, 185] width 399 height 318
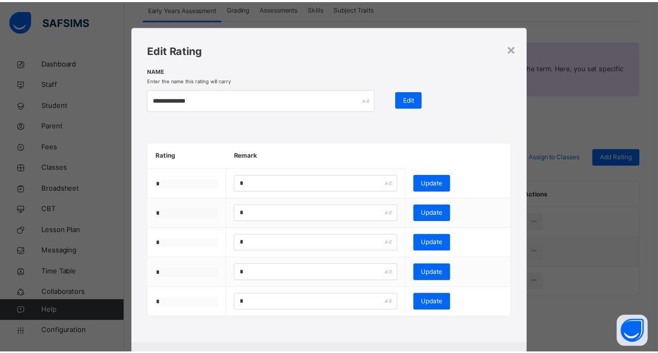
scroll to position [90, 0]
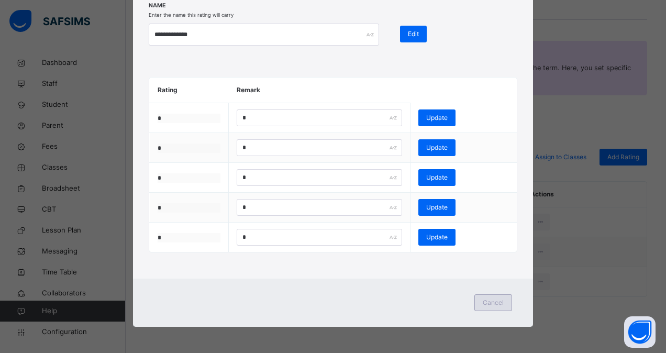
click at [499, 306] on span "Cancel" at bounding box center [493, 302] width 21 height 9
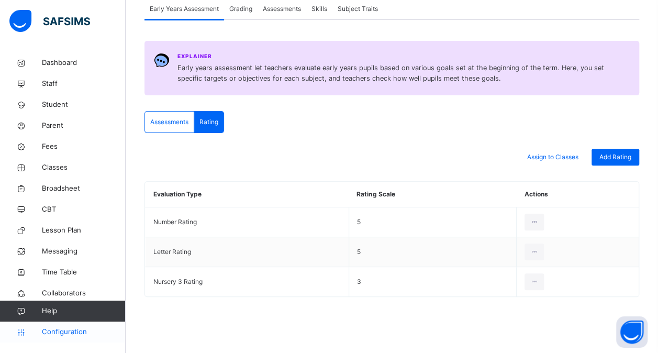
click at [59, 337] on link "Configuration" at bounding box center [62, 331] width 125 height 21
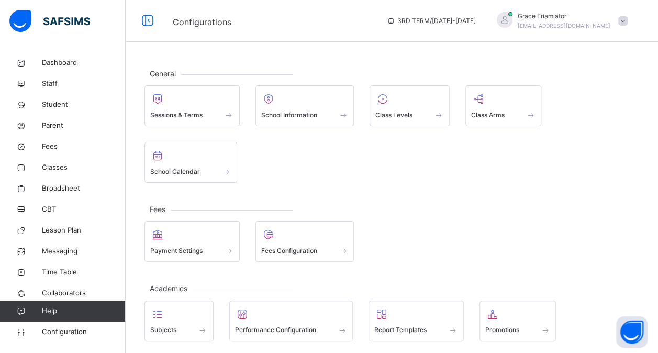
scroll to position [136, 0]
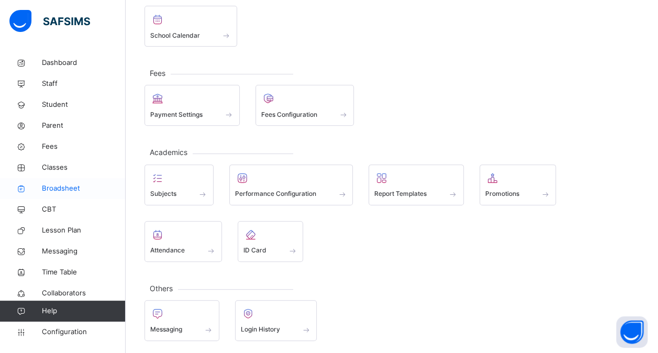
click at [59, 190] on span "Broadsheet" at bounding box center [84, 188] width 84 height 10
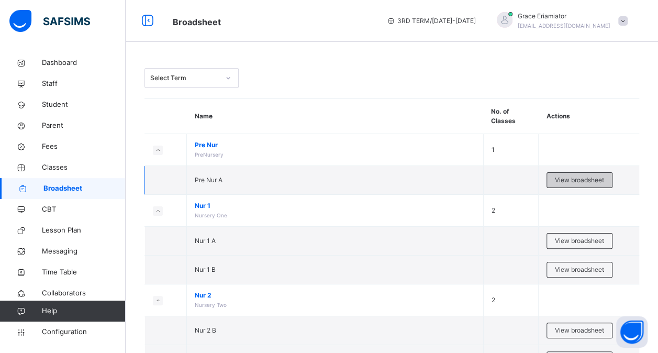
click at [583, 179] on span "View broadsheet" at bounding box center [579, 179] width 49 height 9
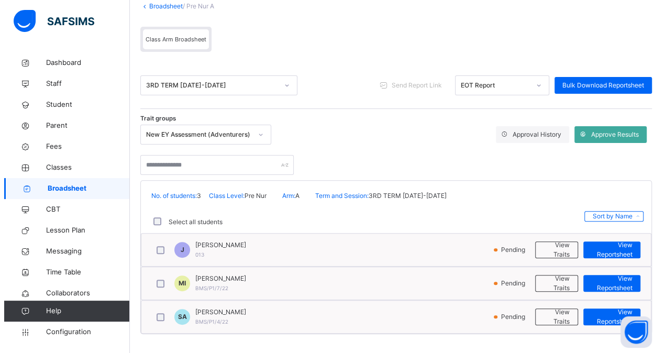
scroll to position [72, 0]
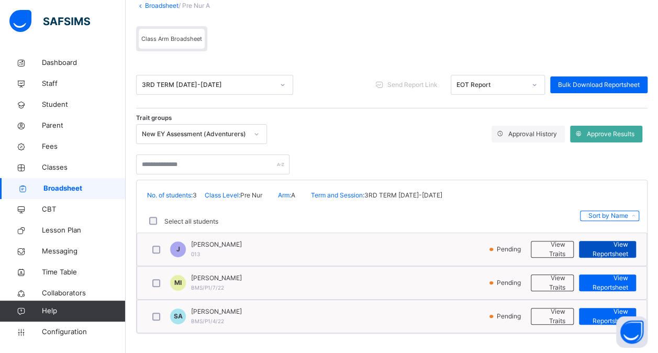
click at [612, 251] on span "View Reportsheet" at bounding box center [607, 249] width 41 height 19
click at [609, 135] on span "Approve Results" at bounding box center [611, 133] width 48 height 9
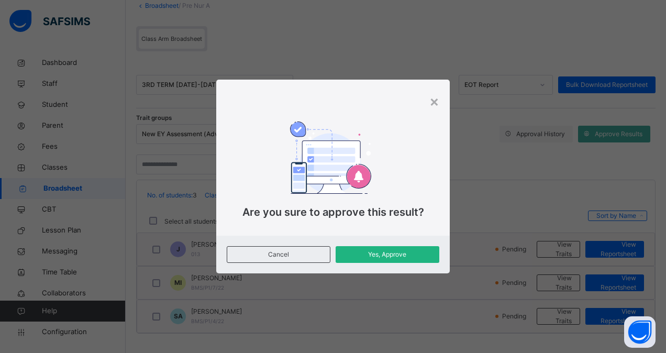
click at [391, 252] on span "Yes, Approve" at bounding box center [387, 254] width 88 height 9
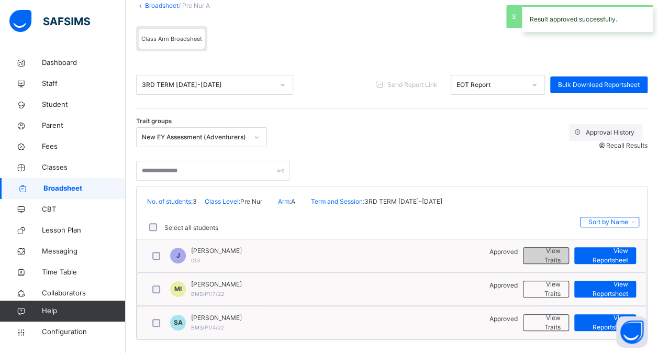
click at [560, 250] on span "View Traits" at bounding box center [545, 255] width 29 height 19
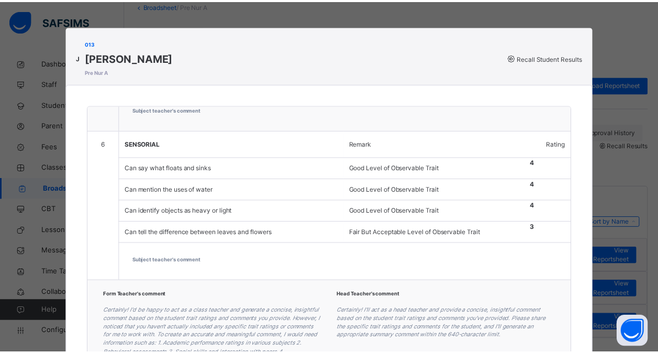
scroll to position [99, 0]
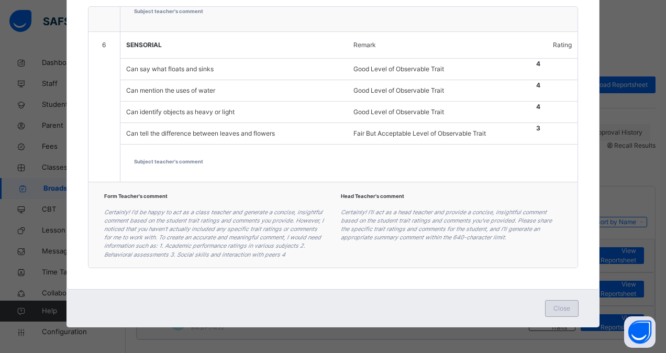
click at [560, 309] on span "Close" at bounding box center [561, 308] width 17 height 9
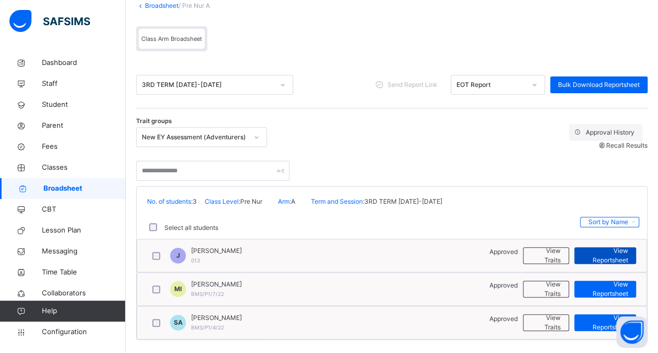
click at [604, 246] on span "View Reportsheet" at bounding box center [605, 255] width 46 height 19
